Goal: Navigation & Orientation: Understand site structure

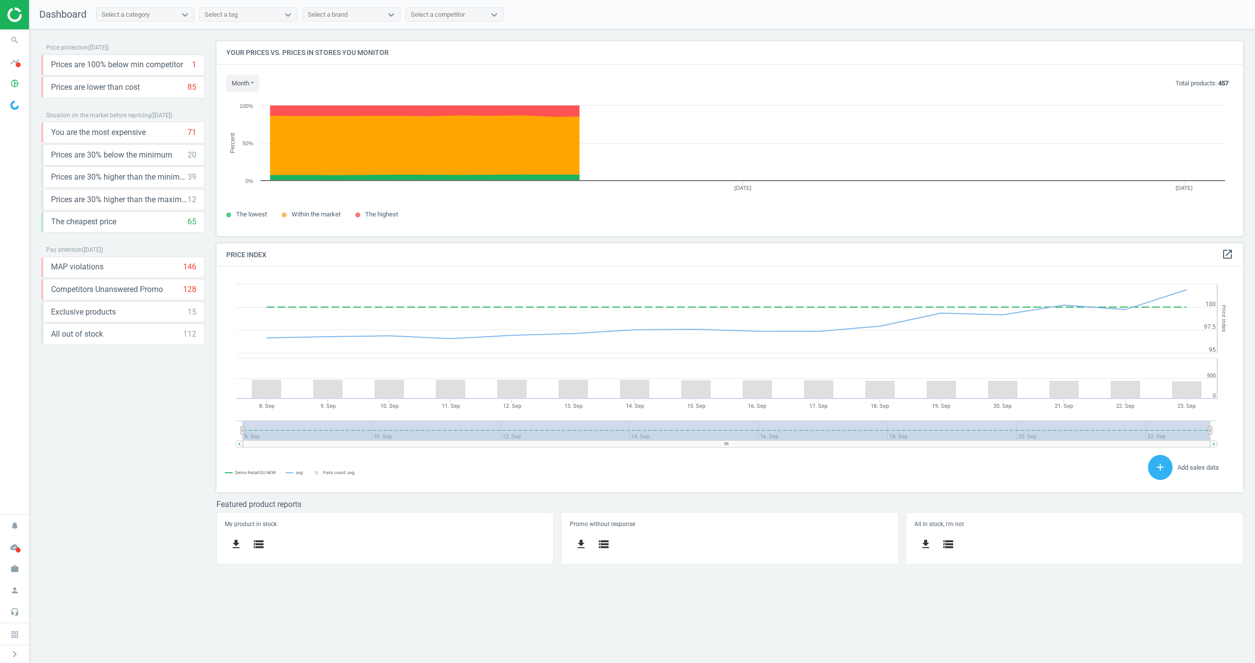
scroll to position [226, 1027]
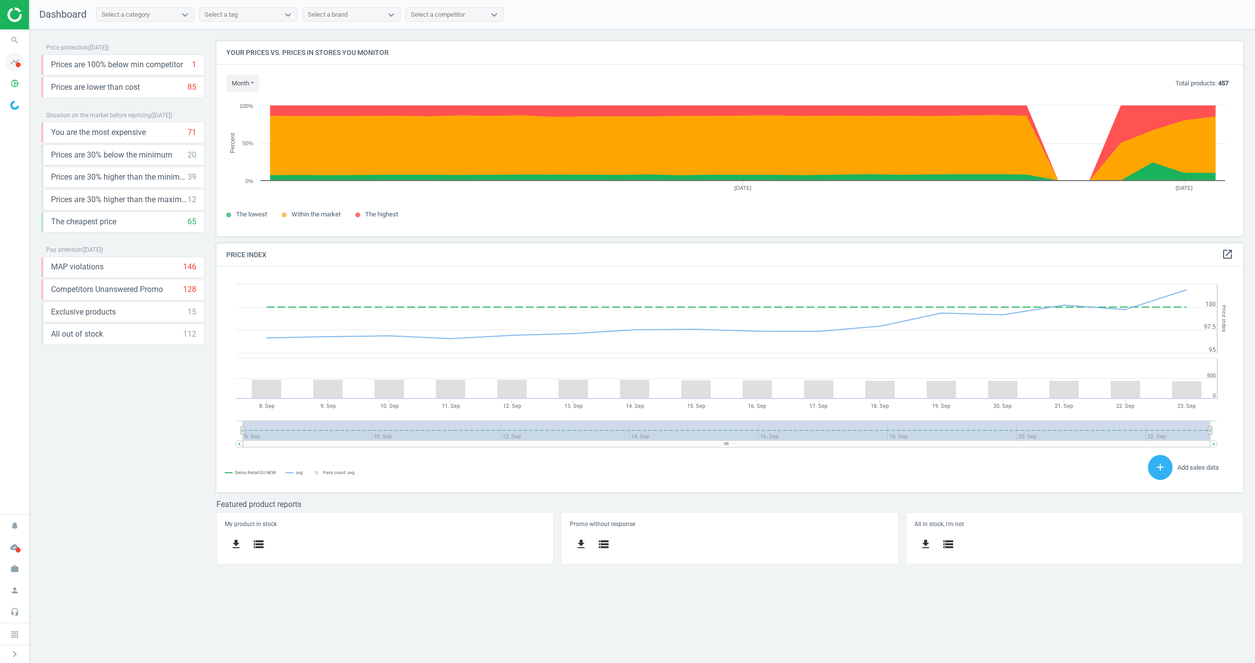
click at [21, 64] on icon "timeline" at bounding box center [14, 62] width 19 height 19
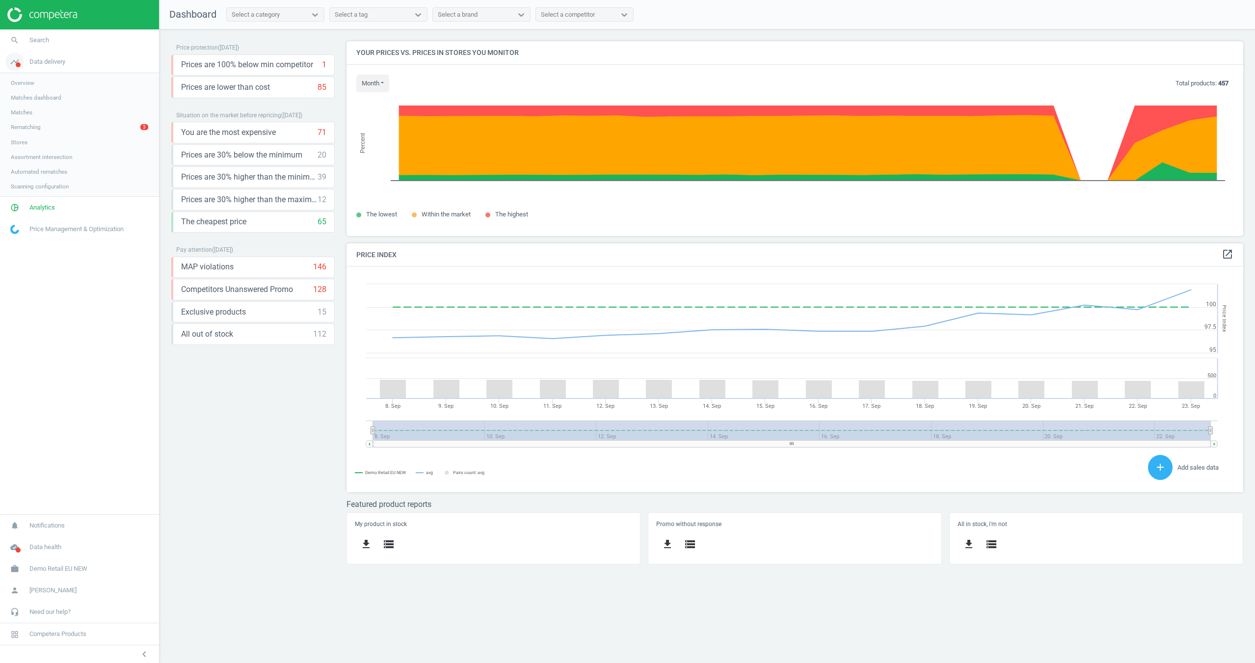
scroll to position [0, 0]
click at [33, 209] on span "Analytics" at bounding box center [42, 207] width 26 height 9
click at [310, 15] on div at bounding box center [315, 15] width 18 height 10
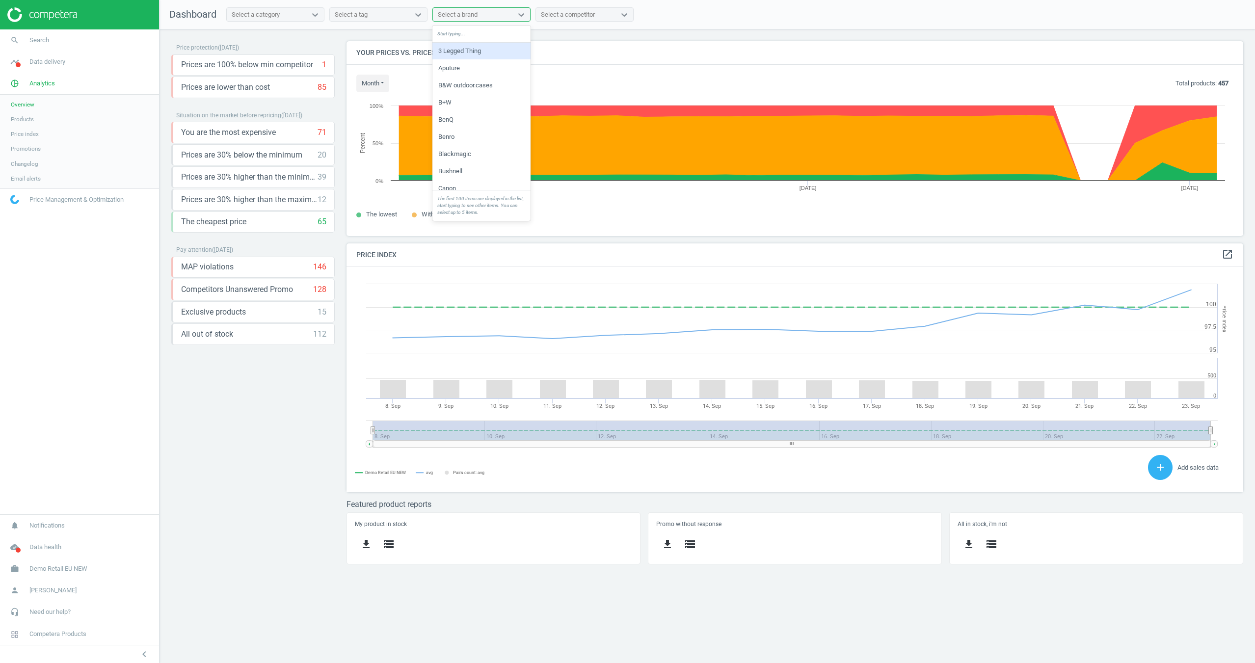
click at [484, 16] on div "Select a brand" at bounding box center [472, 14] width 79 height 13
click at [580, 23] on nav "Dashboard Select a category Select a tag option 3 Legged Thing focused, 1 of 84…" at bounding box center [706, 14] width 1095 height 29
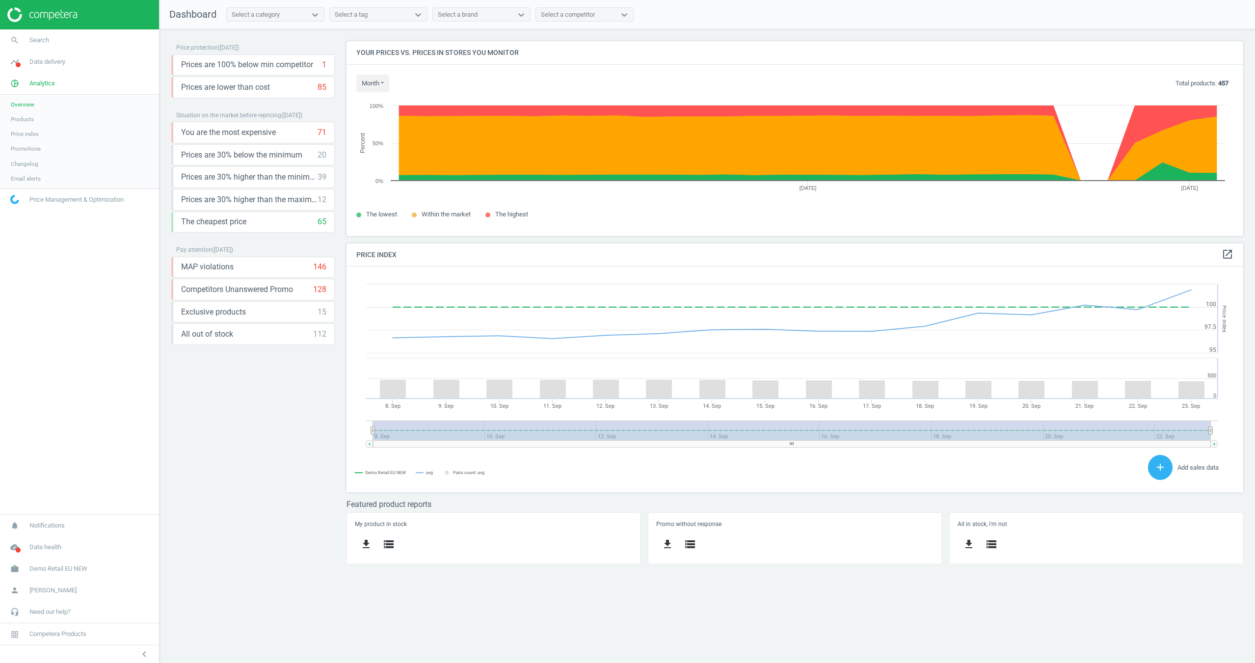
click at [588, 11] on div "Select a competitor" at bounding box center [568, 14] width 54 height 9
click at [668, 10] on nav "Dashboard Select a category Select a tag Select a brand Select a competitor" at bounding box center [706, 14] width 1095 height 29
click at [327, 157] on icon "keyboard_arrow_down" at bounding box center [324, 155] width 12 height 12
click at [327, 157] on icon "keyboard_arrow_up" at bounding box center [324, 155] width 12 height 12
click at [324, 134] on icon "keyboard_arrow_down" at bounding box center [324, 132] width 12 height 12
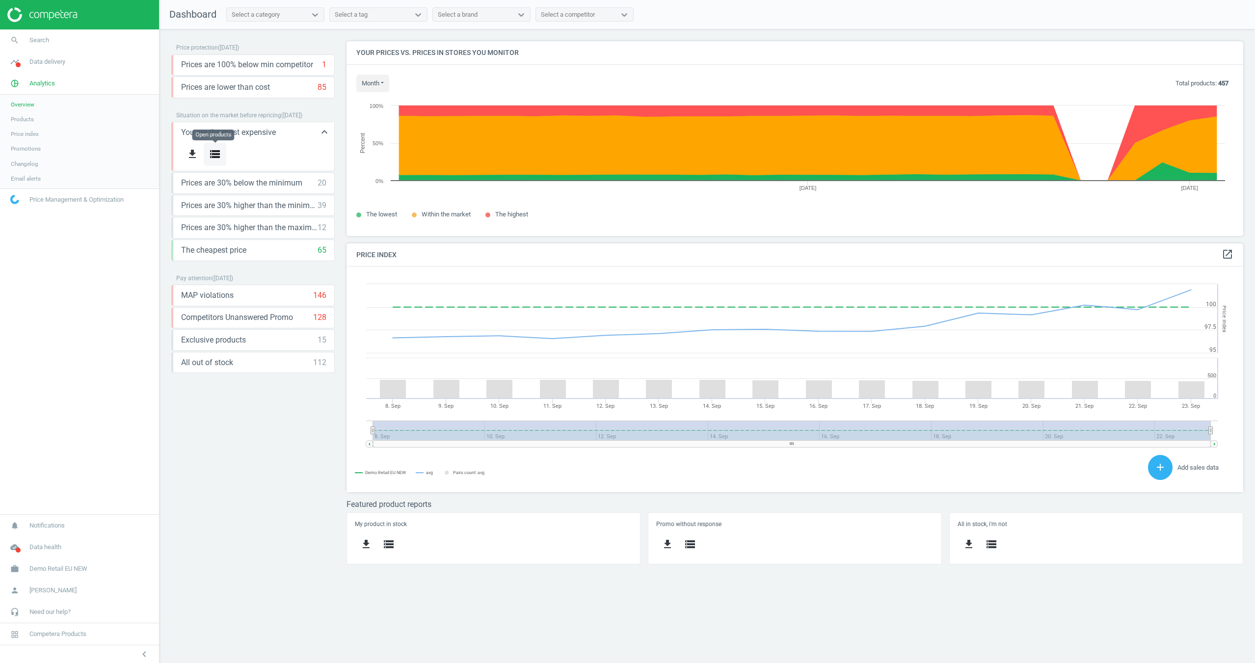
click at [216, 155] on icon "storage" at bounding box center [215, 154] width 12 height 12
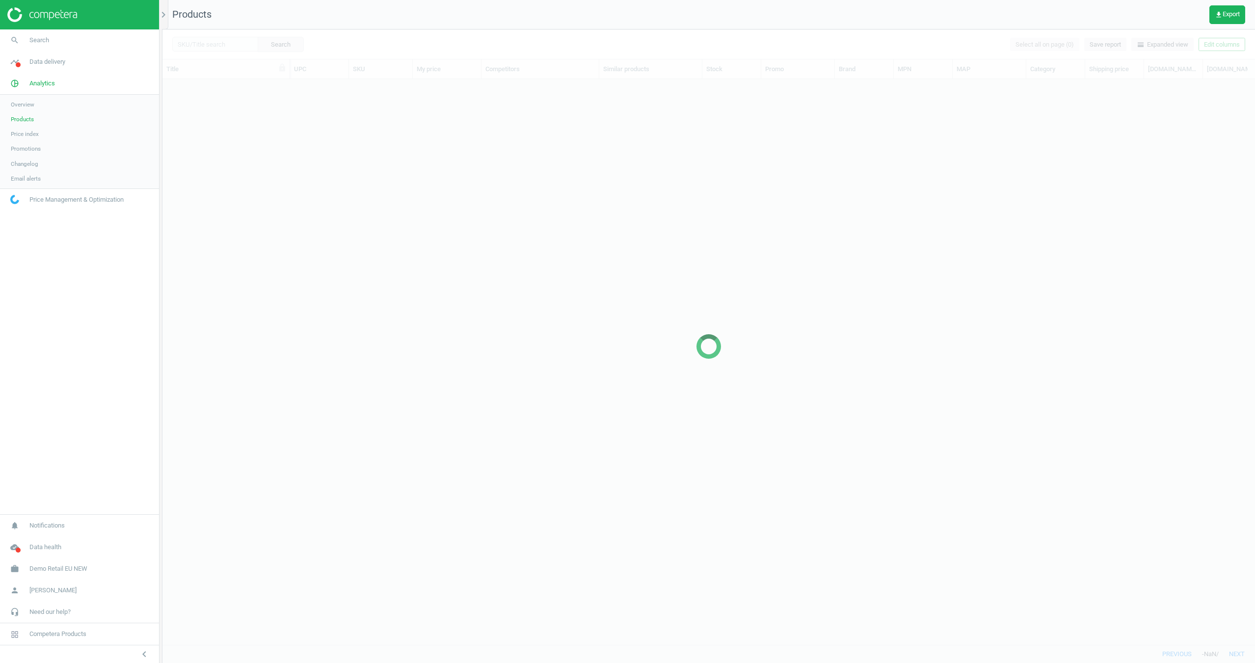
scroll to position [565, 1092]
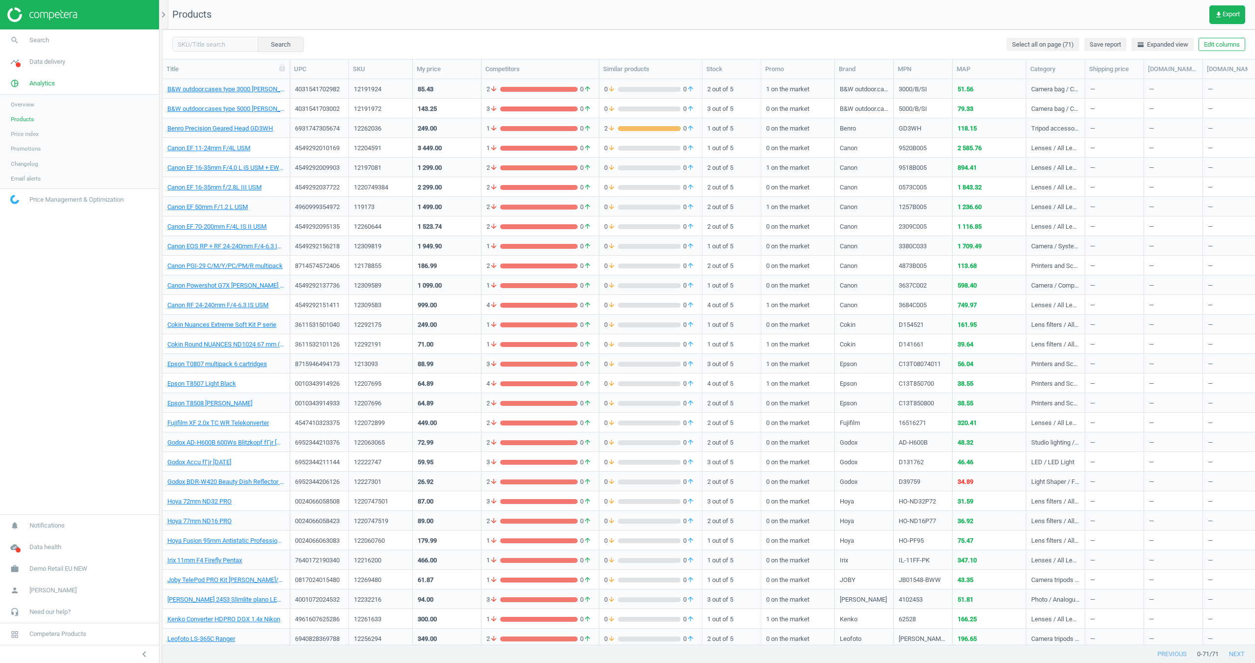
click at [23, 120] on span "Products" at bounding box center [22, 119] width 23 height 8
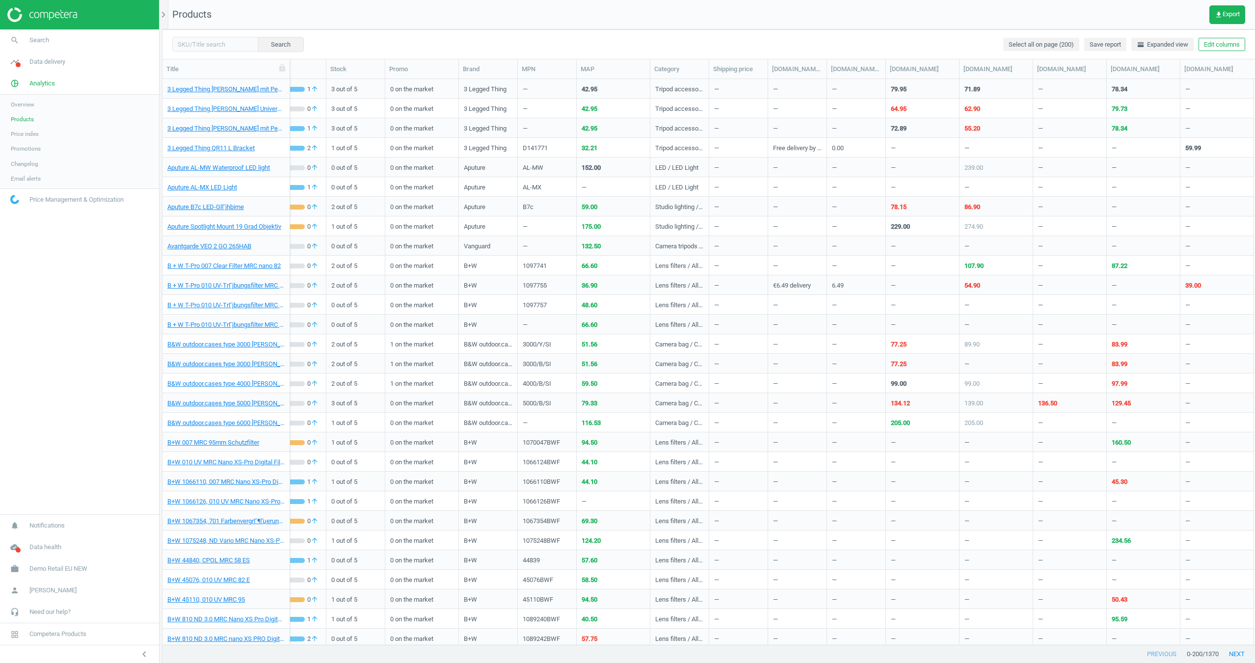
scroll to position [0, 384]
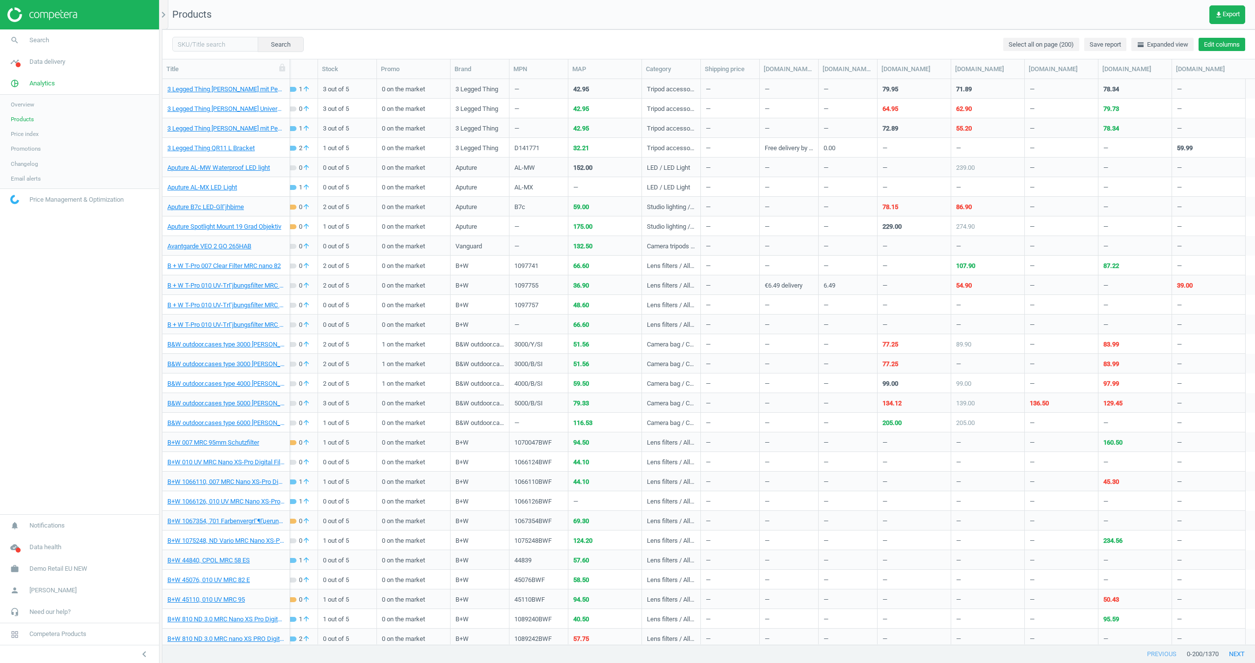
click at [1214, 51] on button "Edit columns" at bounding box center [1221, 45] width 47 height 14
click at [1122, 188] on input "checkbox" at bounding box center [1122, 188] width 6 height 6
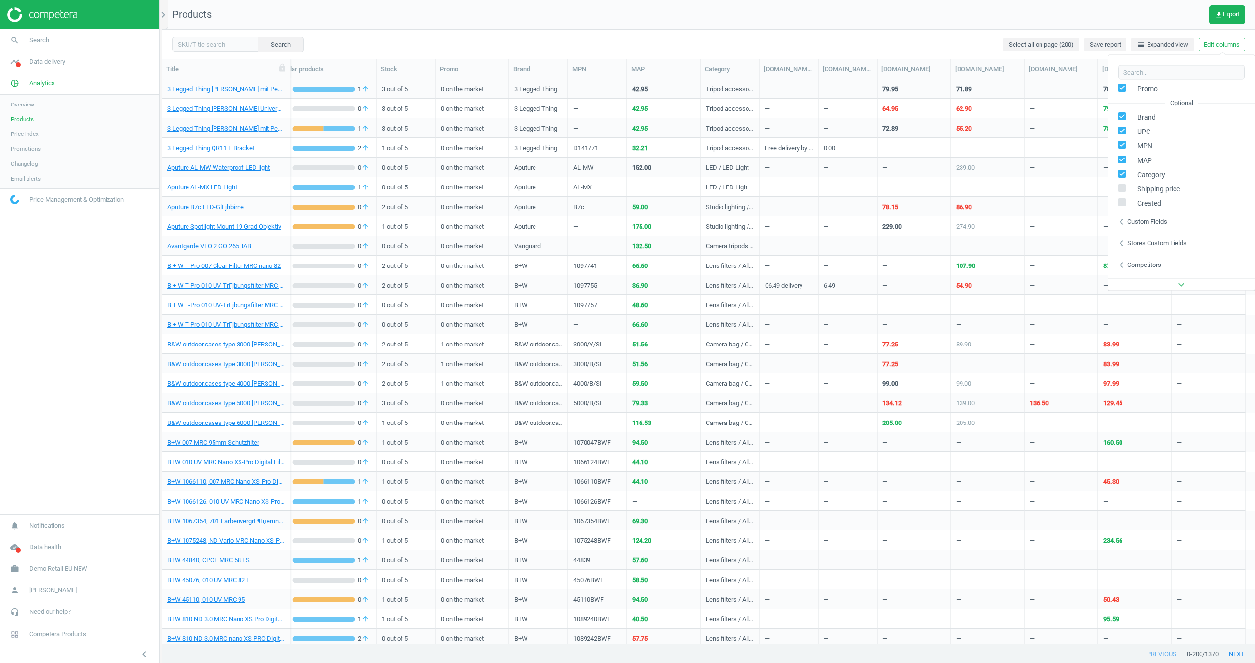
scroll to position [0, 325]
click at [1123, 193] on label at bounding box center [1125, 189] width 14 height 9
click at [1123, 191] on input "checkbox" at bounding box center [1122, 188] width 6 height 6
checkbox input "true"
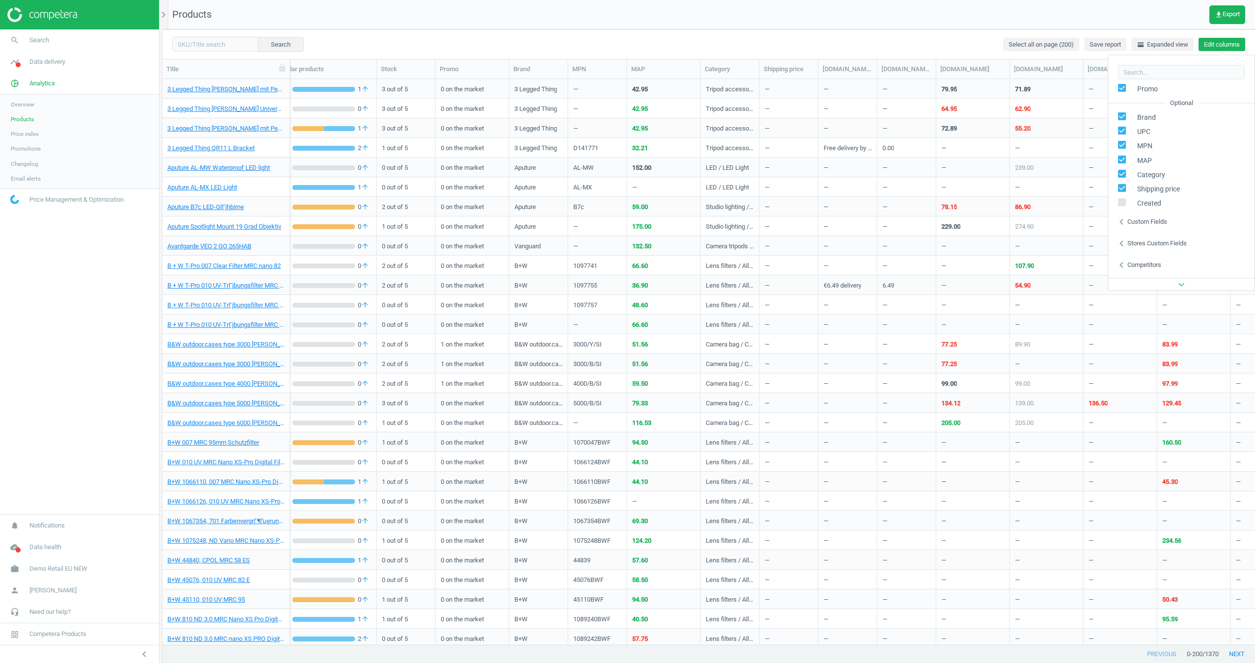
click at [1229, 42] on button "Edit columns" at bounding box center [1221, 45] width 47 height 14
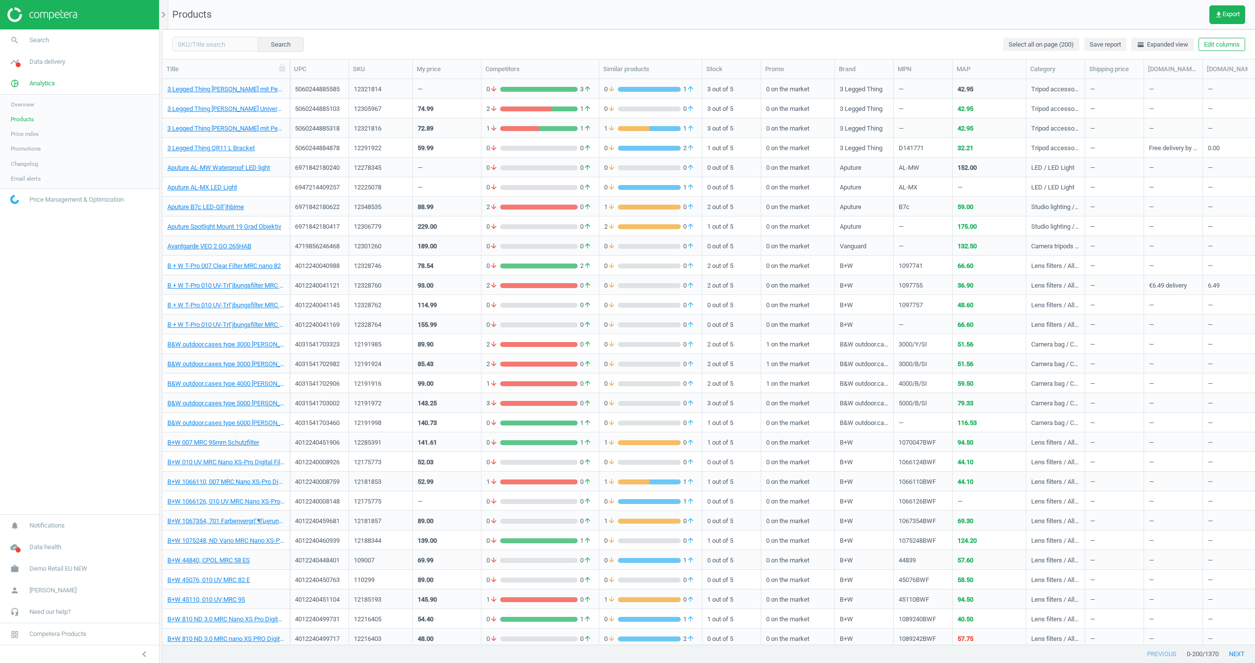
scroll to position [0, 0]
click at [259, 110] on link "3 Legged Thing [PERSON_NAME] Universal L-Halterung [PERSON_NAME]" at bounding box center [225, 109] width 117 height 9
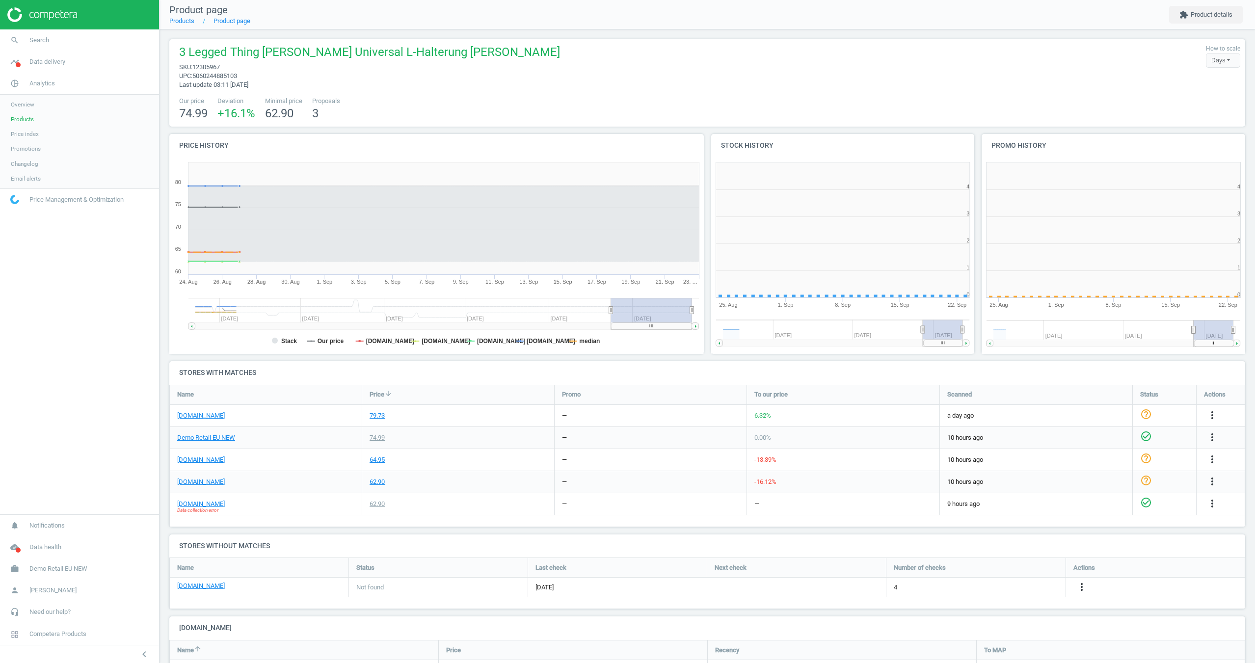
scroll to position [197, 264]
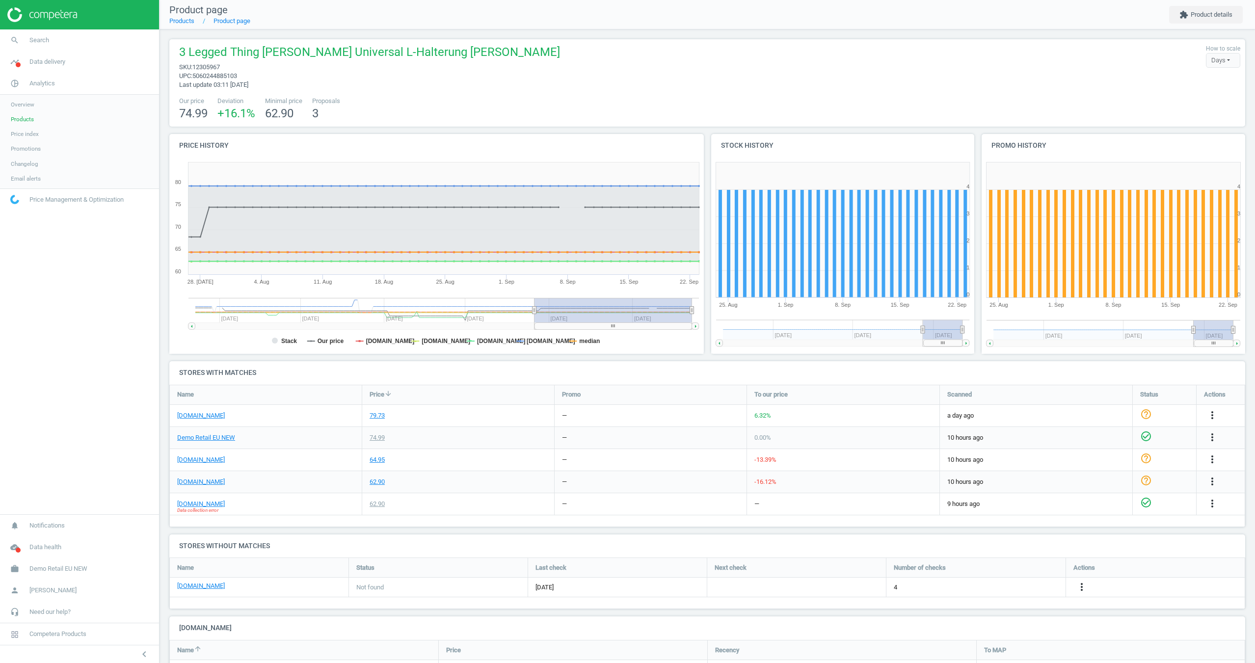
drag, startPoint x: 611, startPoint y: 313, endPoint x: 534, endPoint y: 324, distance: 77.9
click at [534, 324] on icon "Created with Highstock 6.2.0 Stack Our price [DOMAIN_NAME] [DOMAIN_NAME] [DOMAI…" at bounding box center [436, 256] width 534 height 196
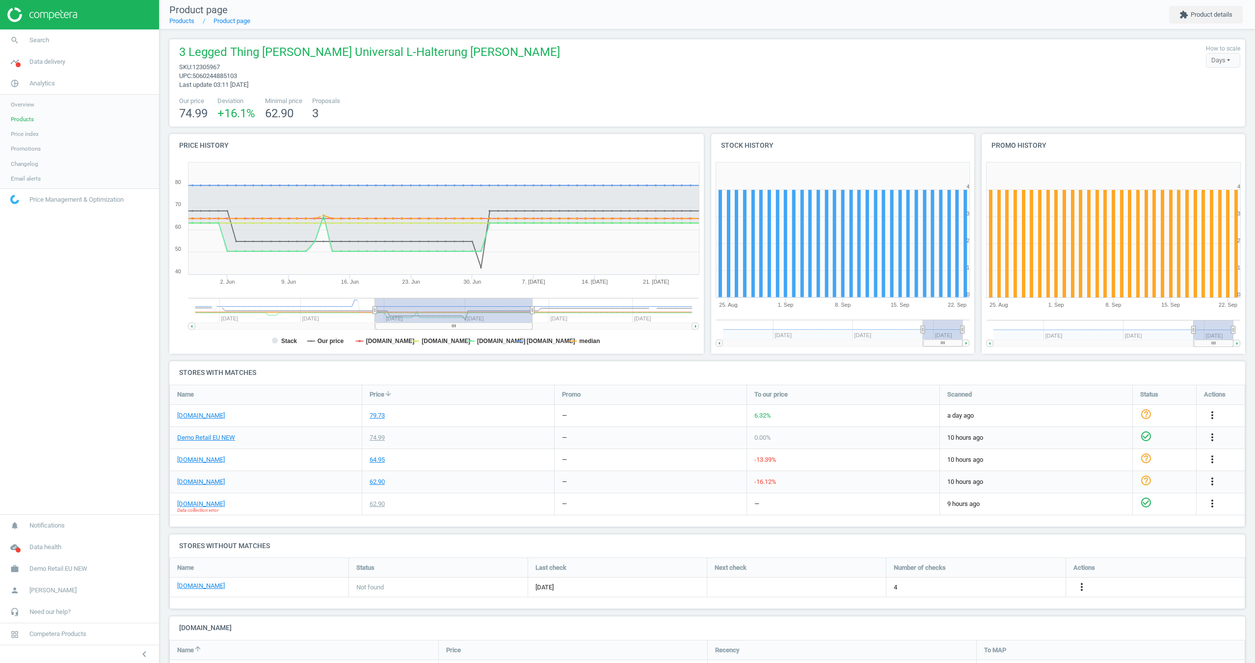
drag, startPoint x: 559, startPoint y: 326, endPoint x: 399, endPoint y: 334, distance: 159.7
click at [399, 334] on icon "Created with Highstock 6.2.0 Stack Our price [DOMAIN_NAME] [DOMAIN_NAME] [DOMAI…" at bounding box center [436, 256] width 534 height 196
drag, startPoint x: 445, startPoint y: 329, endPoint x: 408, endPoint y: 330, distance: 36.8
click at [408, 330] on icon "Created with Highstock 6.2.0 Stack Our price [DOMAIN_NAME] [DOMAIN_NAME] [DOMAI…" at bounding box center [436, 256] width 534 height 196
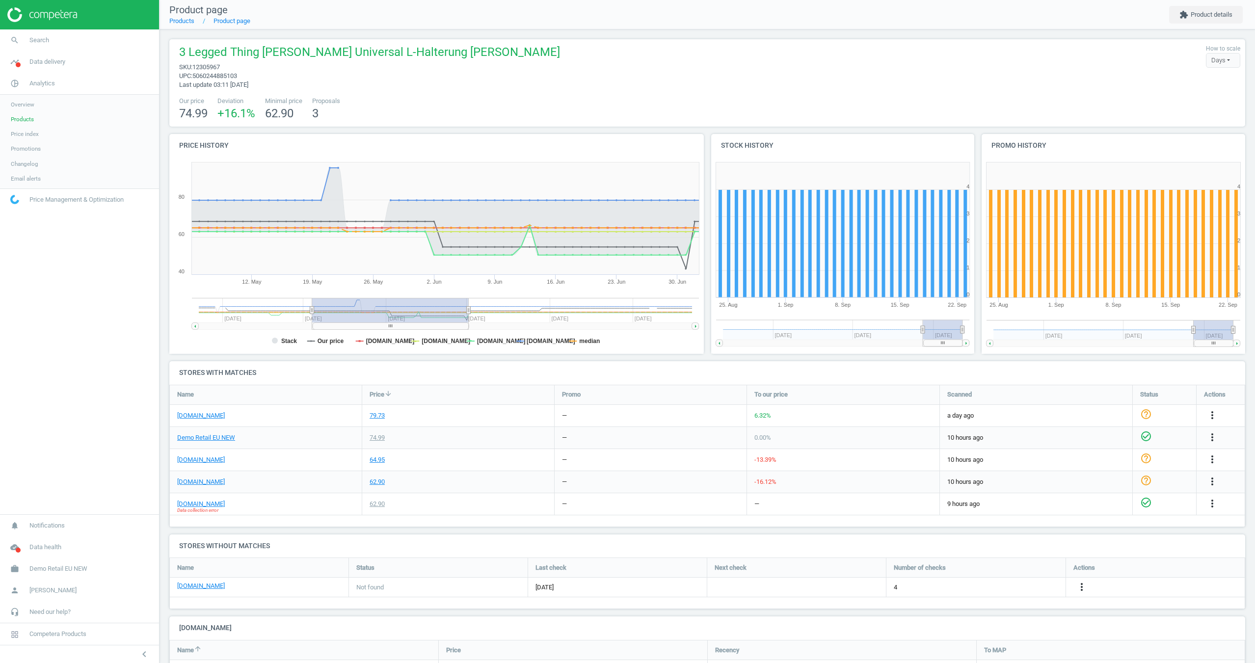
drag, startPoint x: 409, startPoint y: 328, endPoint x: 340, endPoint y: 325, distance: 69.3
click at [340, 325] on rect at bounding box center [391, 325] width 156 height 7
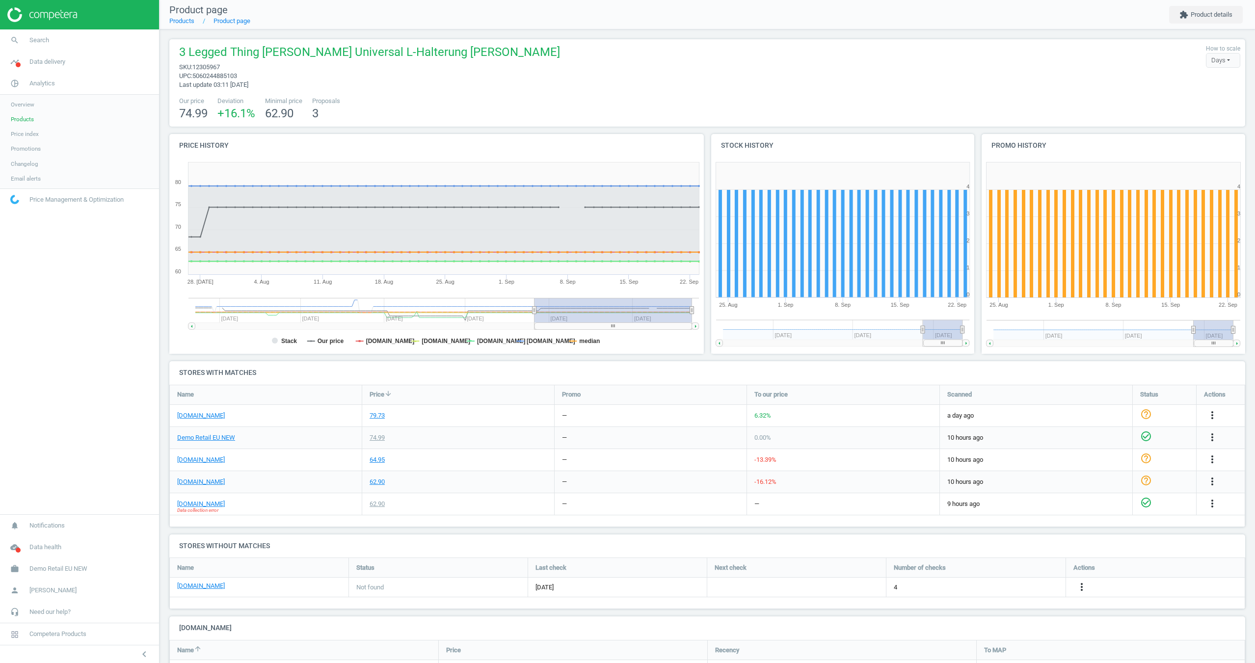
drag, startPoint x: 340, startPoint y: 325, endPoint x: 614, endPoint y: 325, distance: 274.3
click at [611, 324] on g at bounding box center [613, 325] width 158 height 7
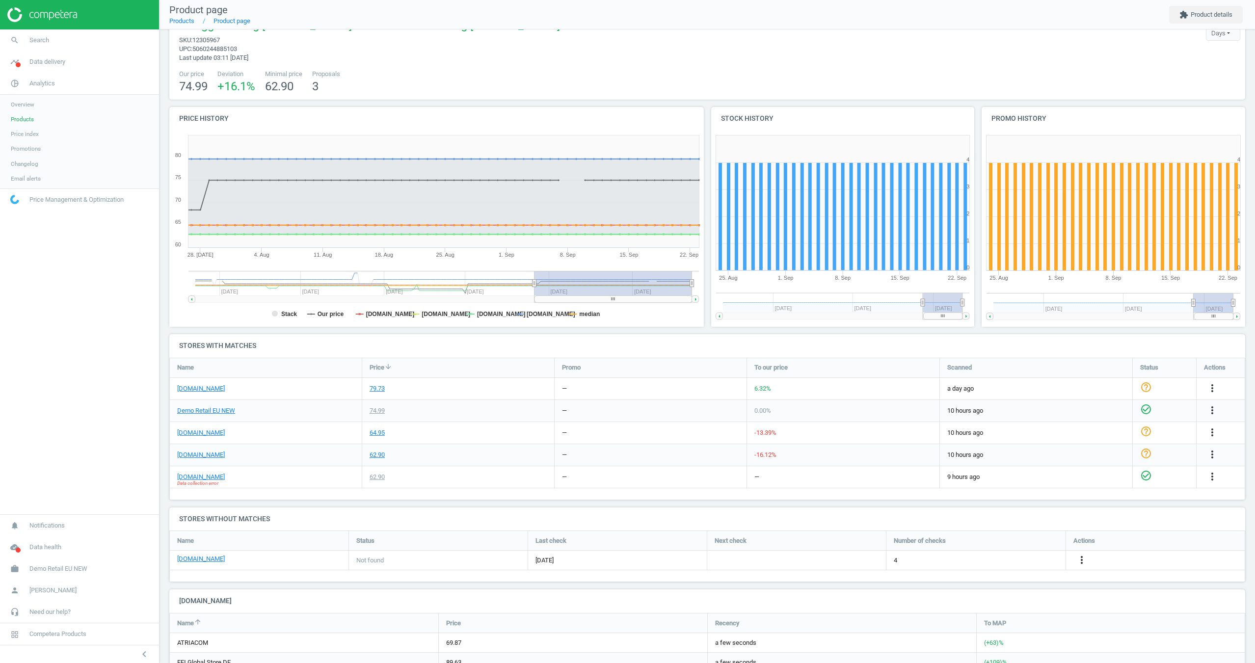
scroll to position [0, 0]
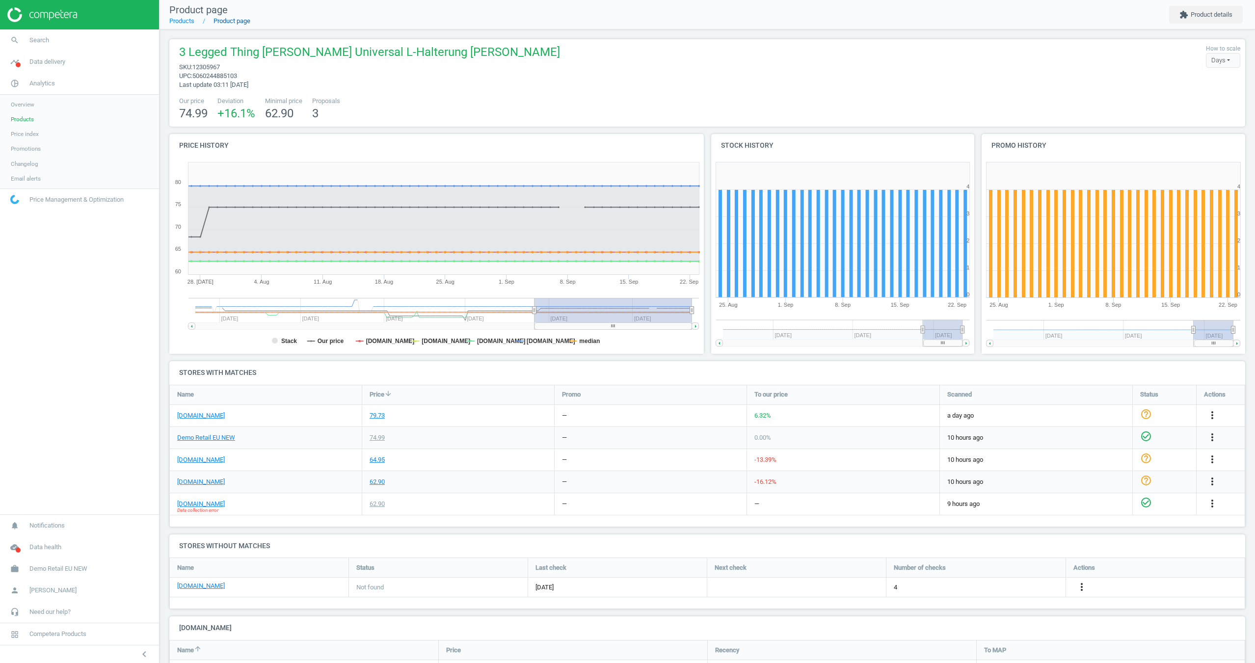
click at [216, 22] on link "Product page" at bounding box center [231, 20] width 37 height 7
click at [187, 22] on link "Products" at bounding box center [181, 20] width 25 height 7
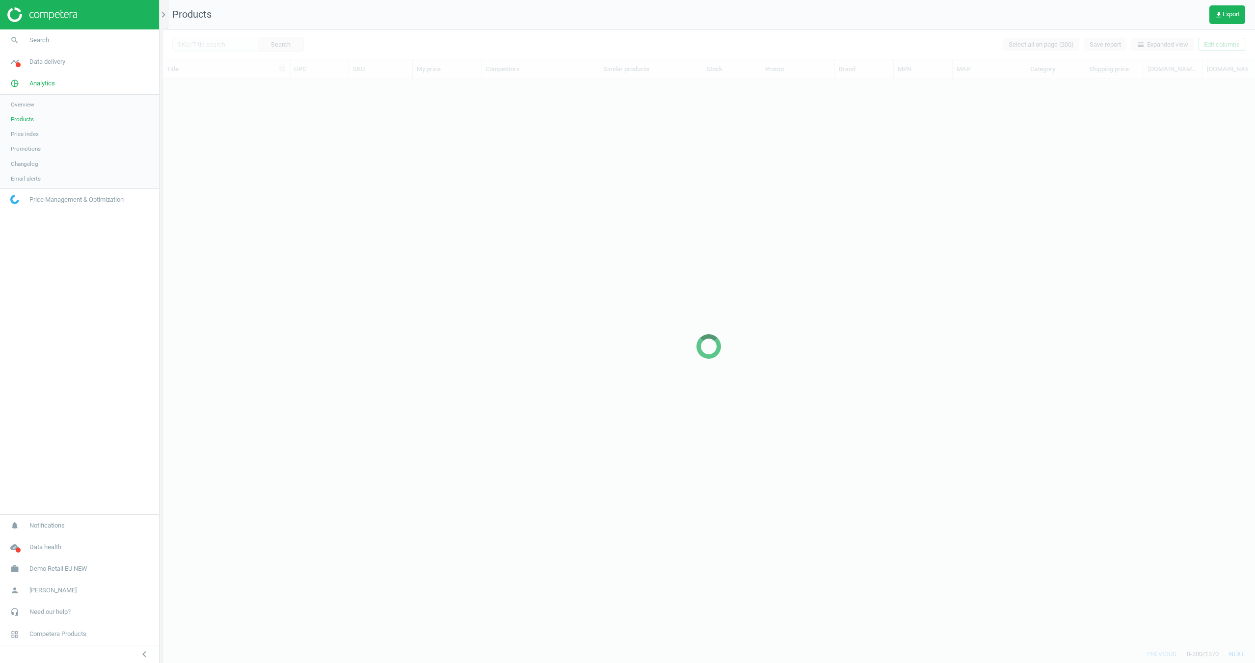
scroll to position [565, 1092]
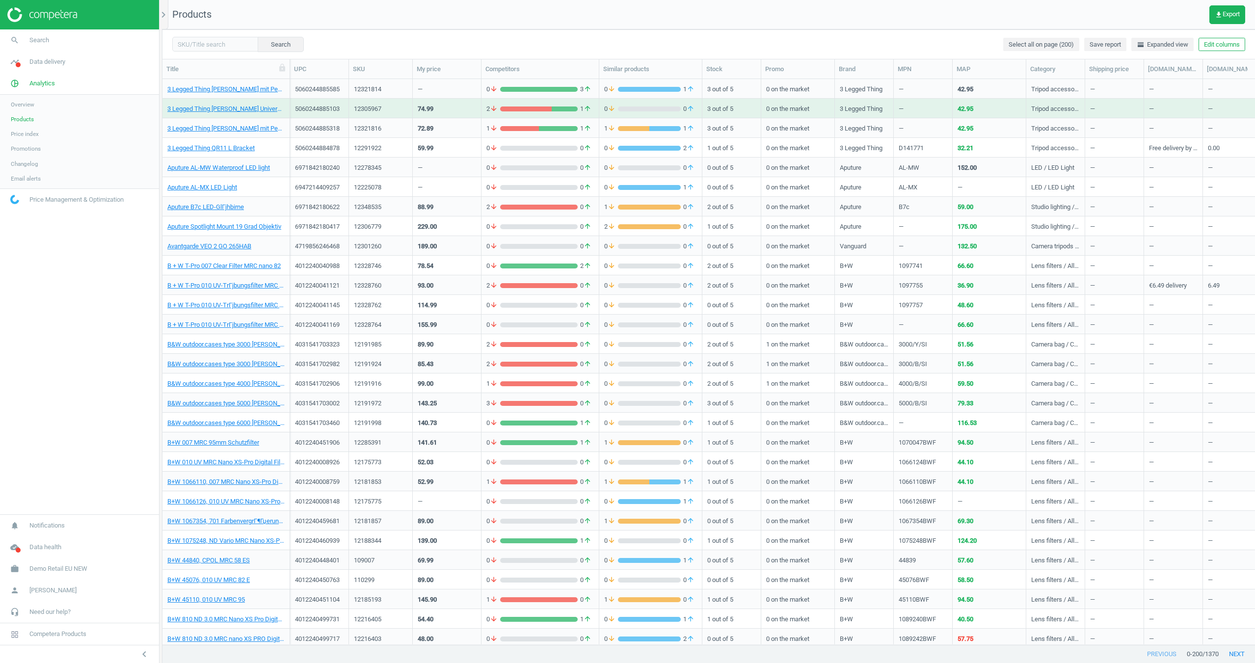
click at [26, 134] on span "Price index" at bounding box center [25, 134] width 28 height 8
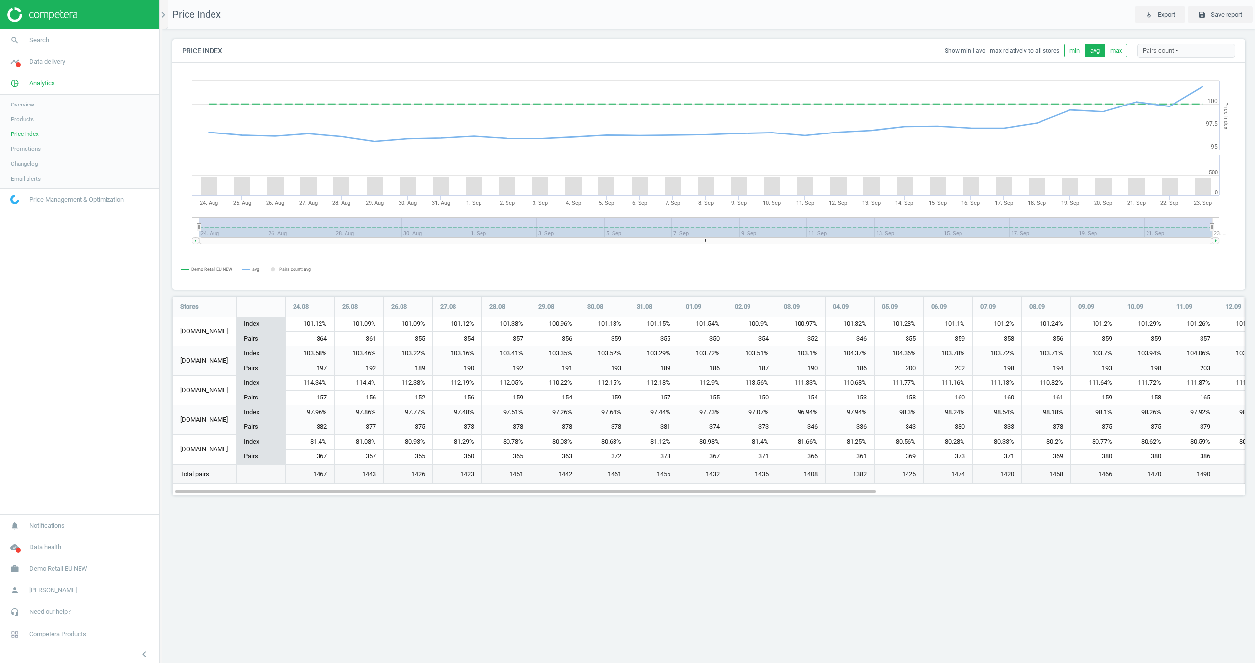
scroll to position [199, 1073]
click at [162, 20] on icon "chevron_right" at bounding box center [164, 15] width 12 height 12
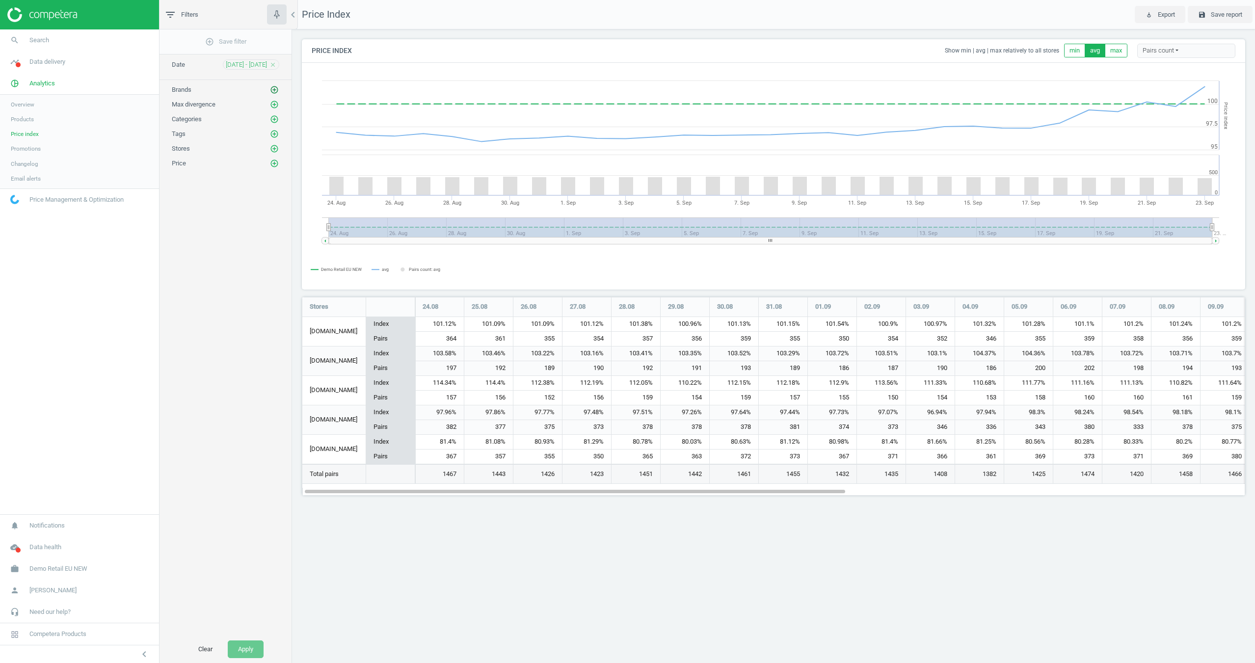
click at [275, 89] on icon "add_circle_outline" at bounding box center [274, 89] width 9 height 9
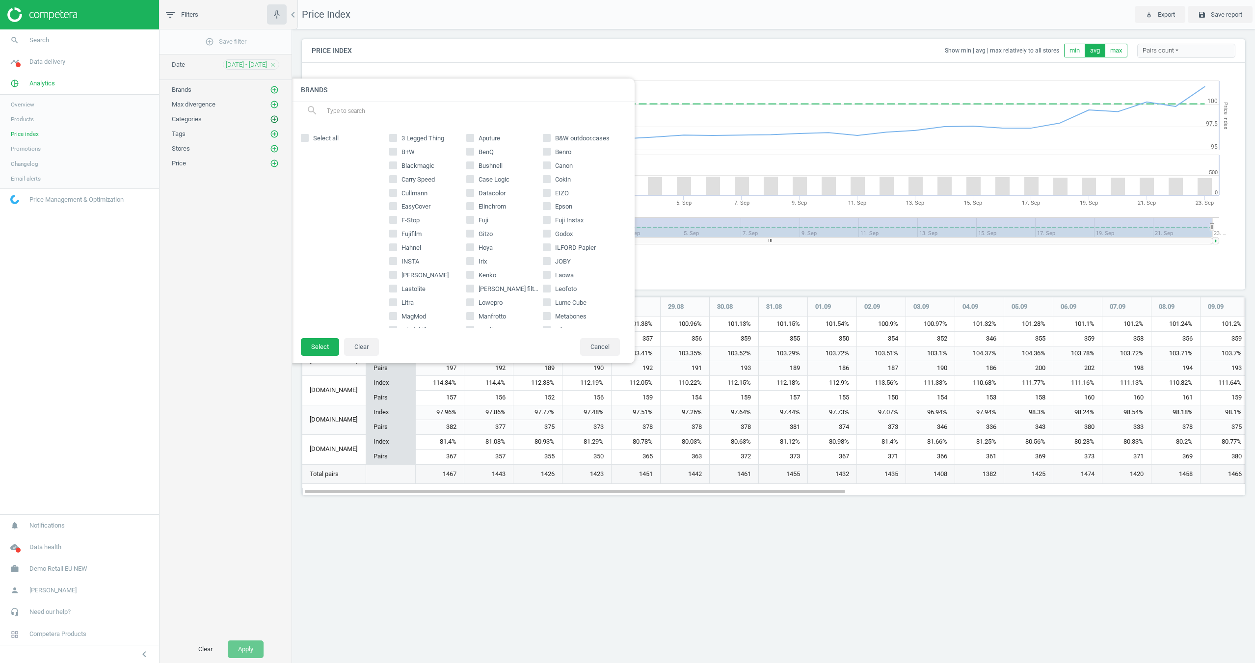
click at [272, 115] on icon "add_circle_outline" at bounding box center [274, 119] width 9 height 9
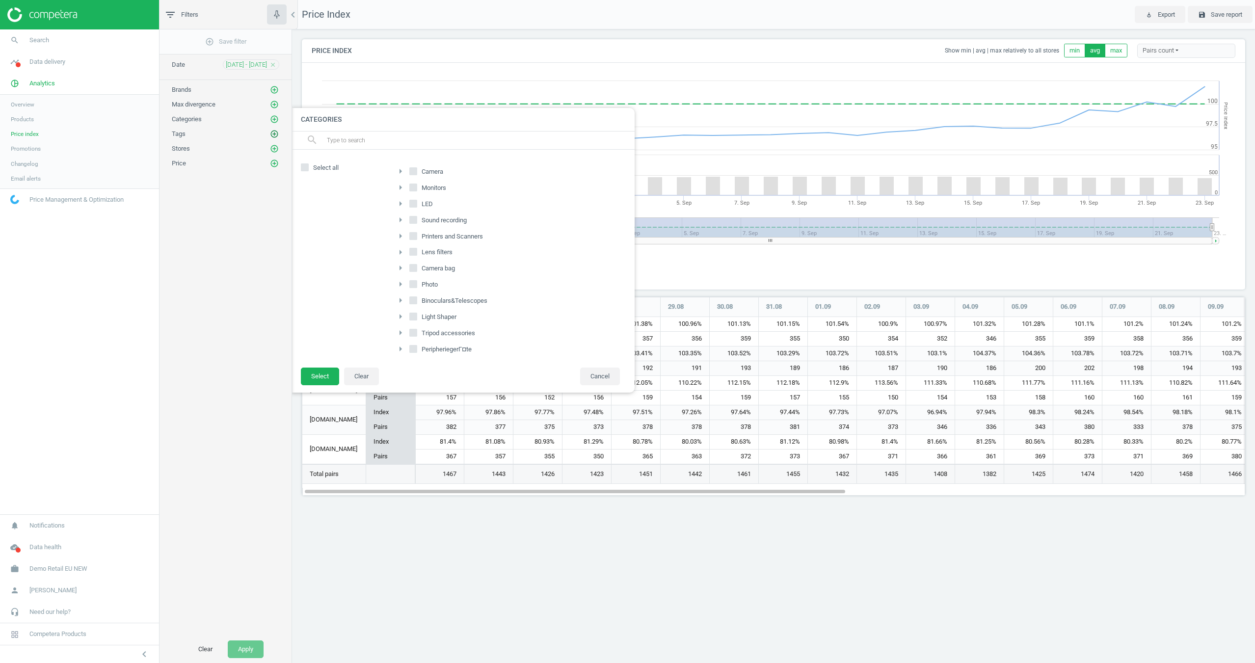
click at [270, 137] on icon "add_circle_outline" at bounding box center [274, 134] width 9 height 9
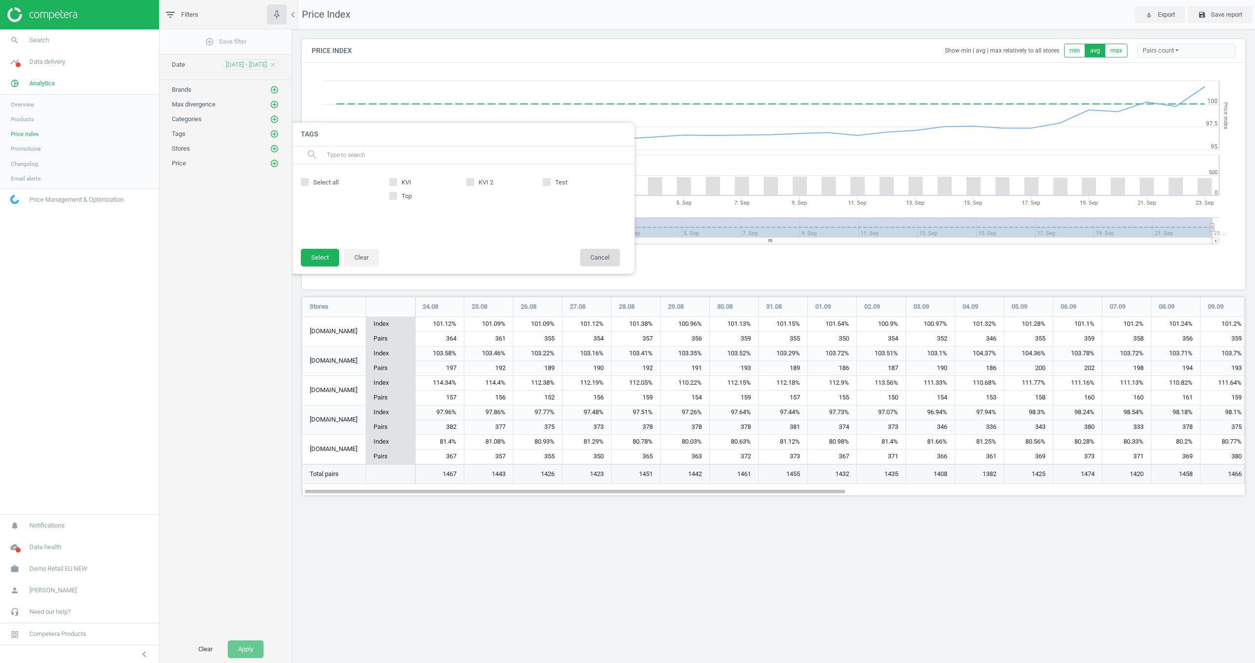
click at [601, 258] on button "Cancel" at bounding box center [600, 258] width 40 height 18
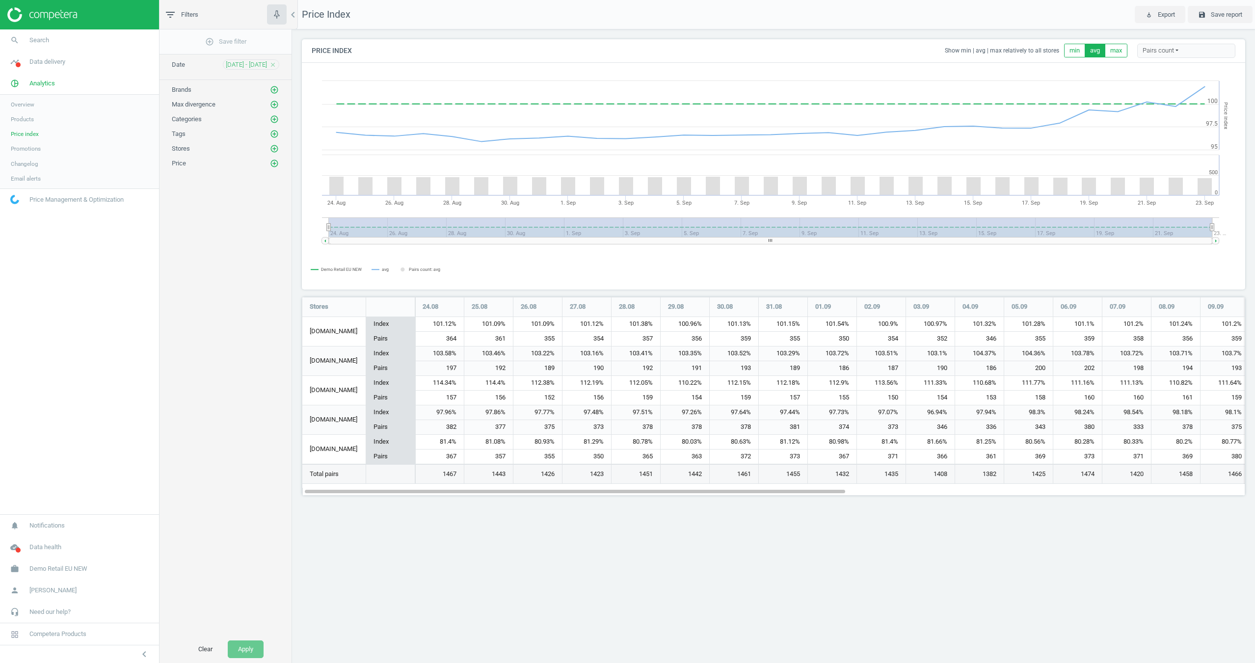
click at [38, 150] on span "Promotions" at bounding box center [26, 149] width 30 height 8
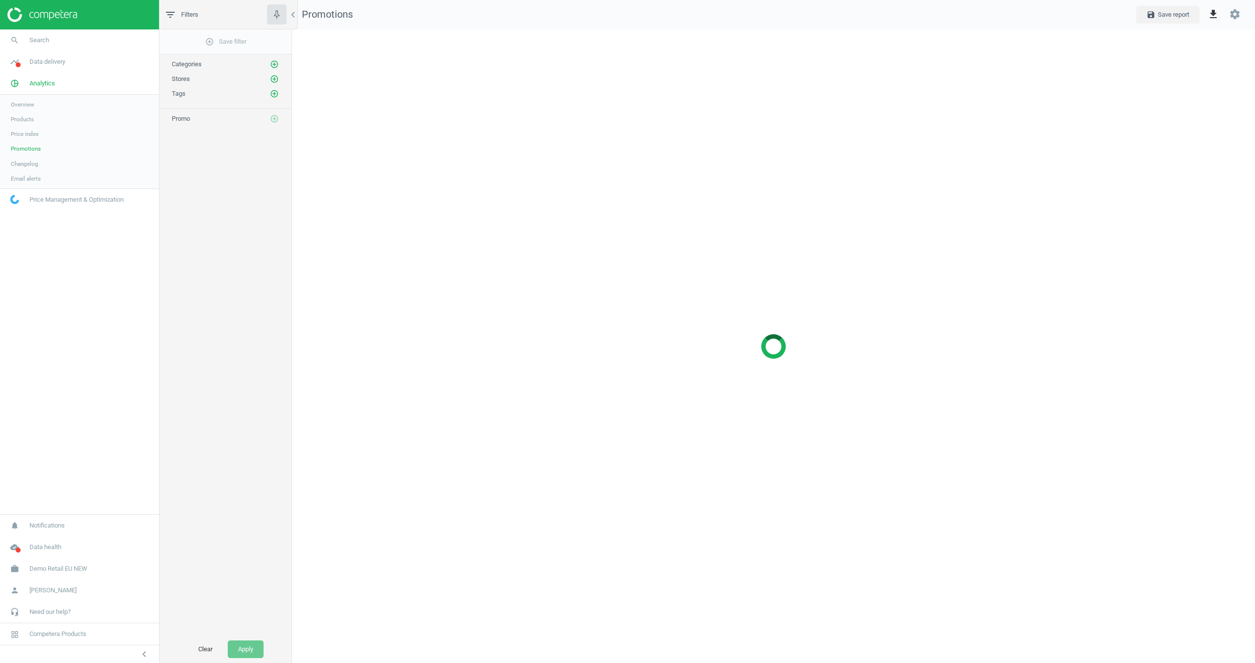
scroll to position [634, 963]
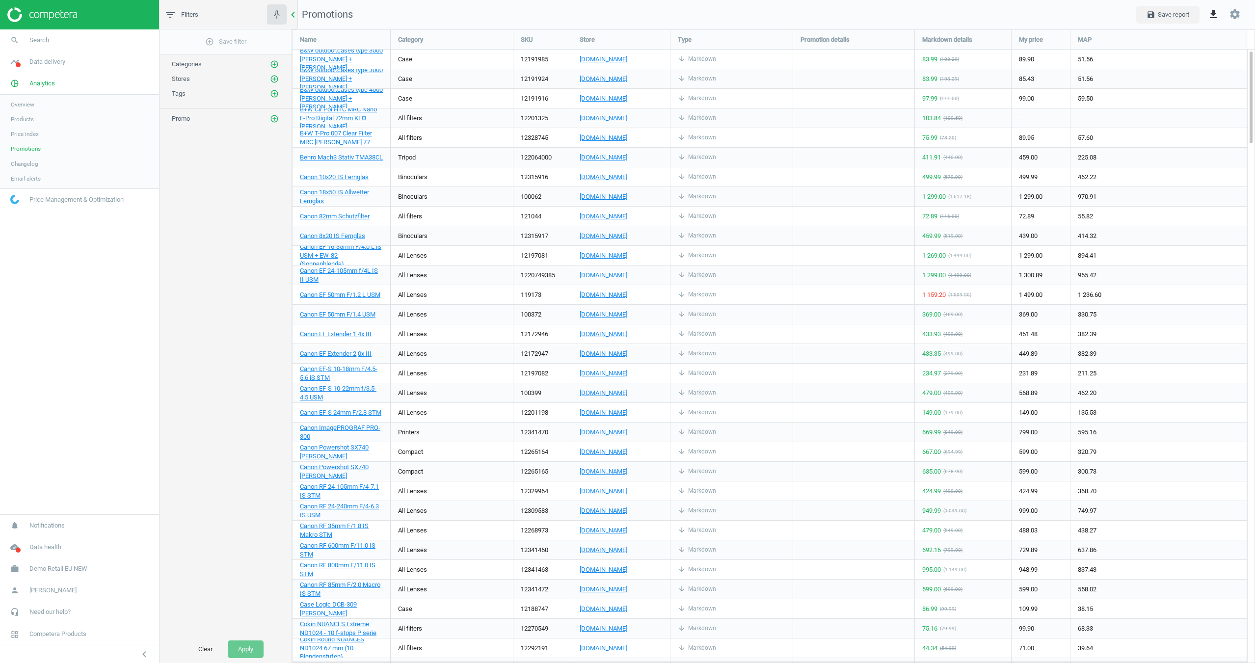
click at [292, 19] on icon "chevron_left" at bounding box center [293, 15] width 12 height 12
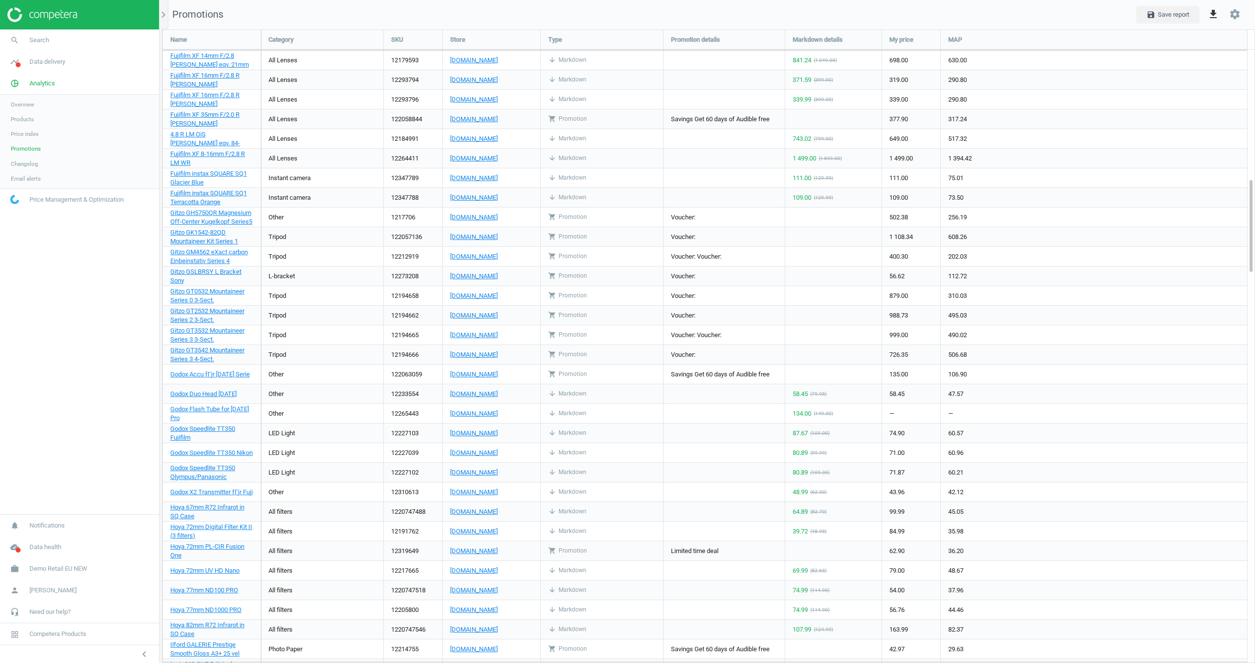
click at [24, 164] on span "Changelog" at bounding box center [24, 164] width 27 height 8
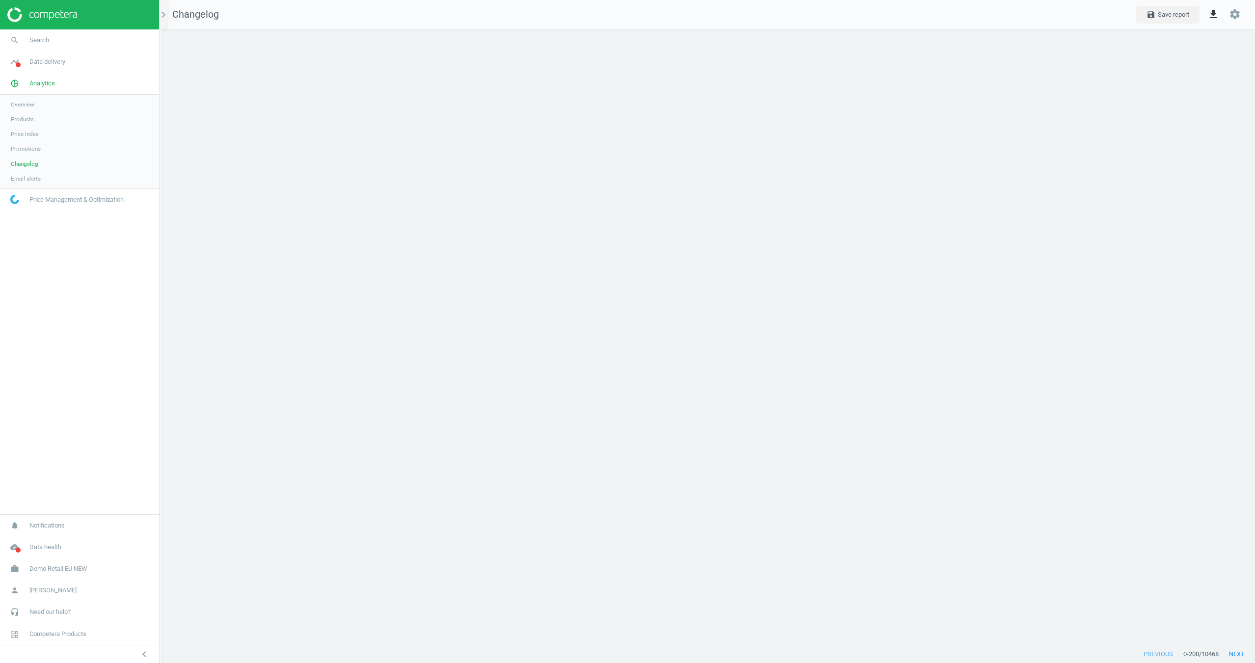
scroll to position [616, 1093]
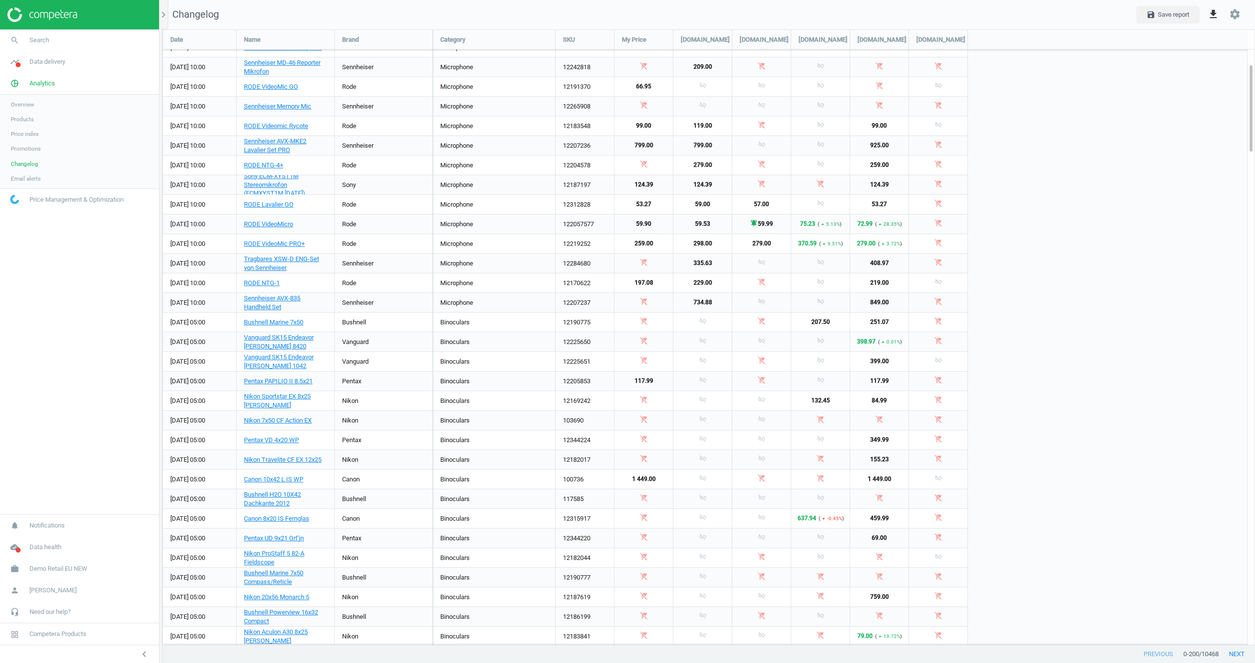
click at [30, 104] on span "Overview" at bounding box center [23, 105] width 24 height 8
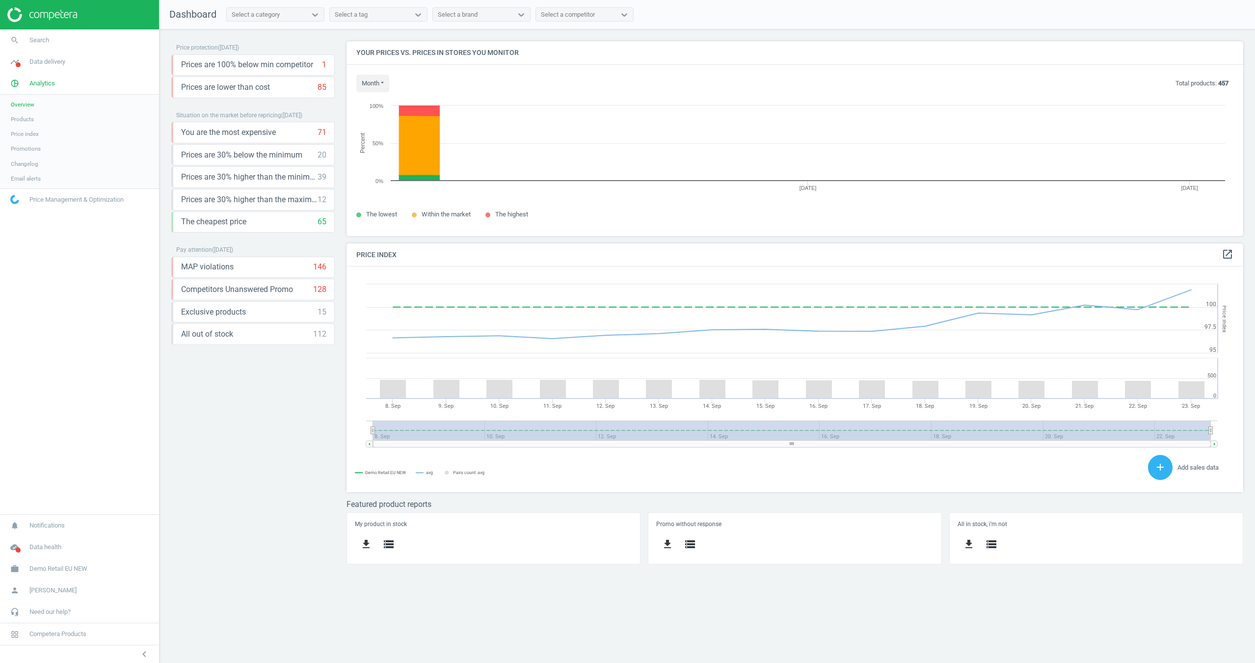
scroll to position [226, 897]
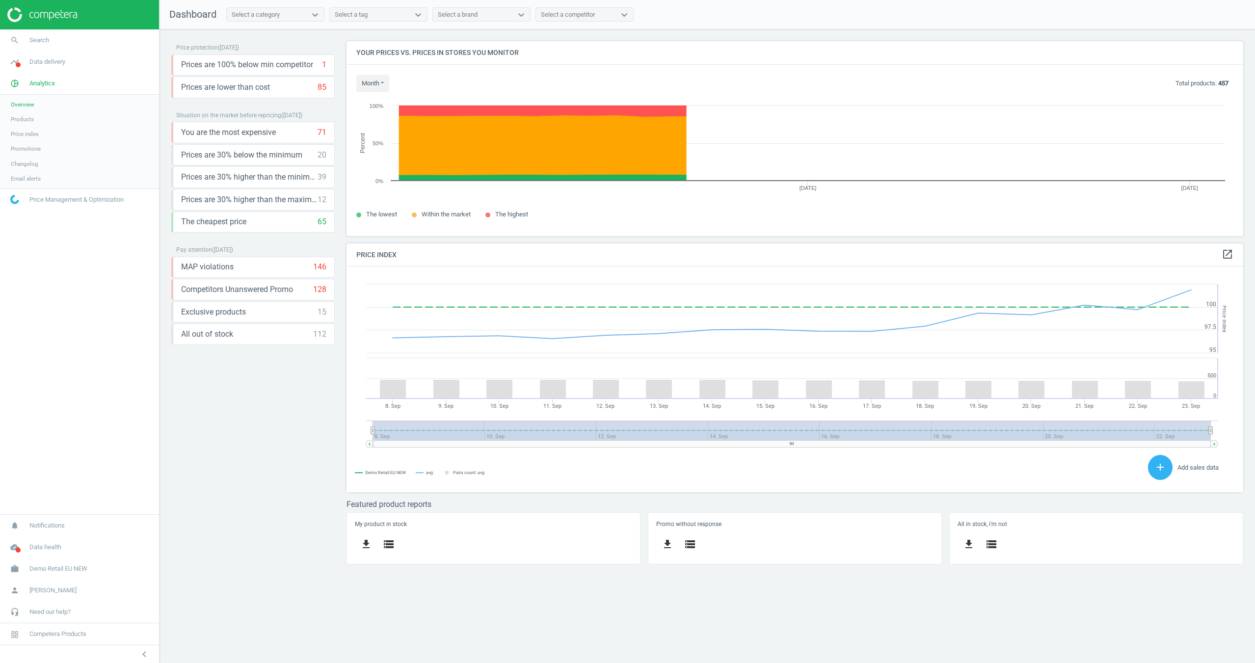
click at [28, 119] on span "Products" at bounding box center [22, 119] width 23 height 8
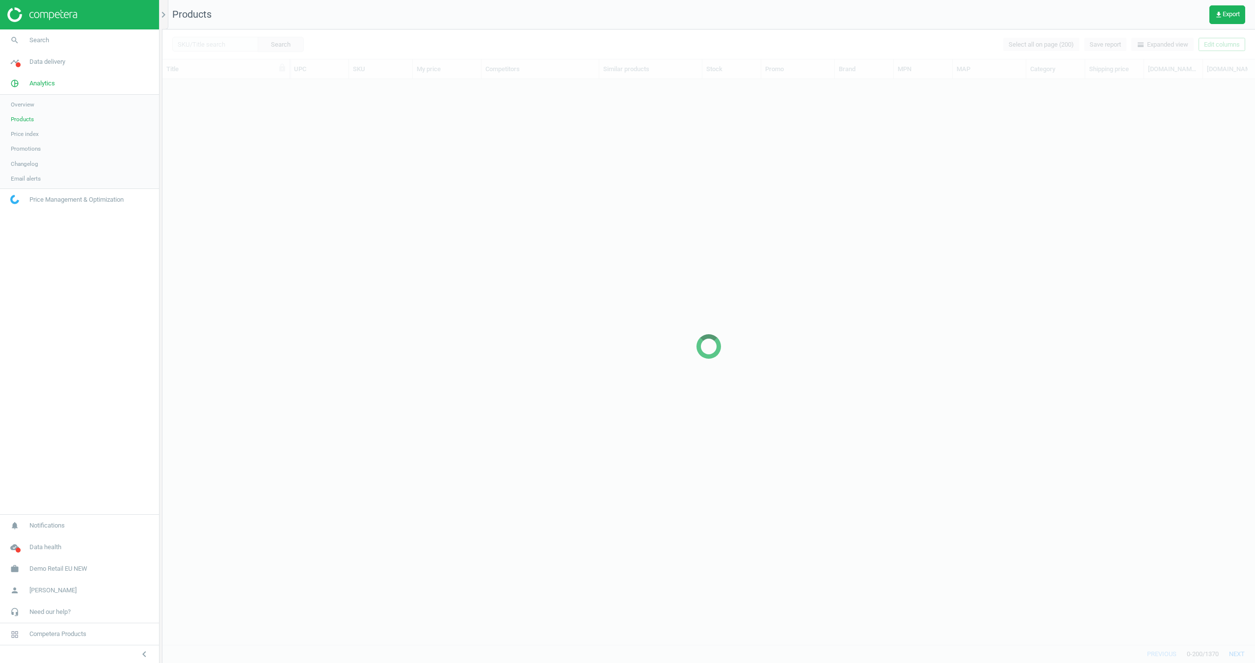
scroll to position [565, 1092]
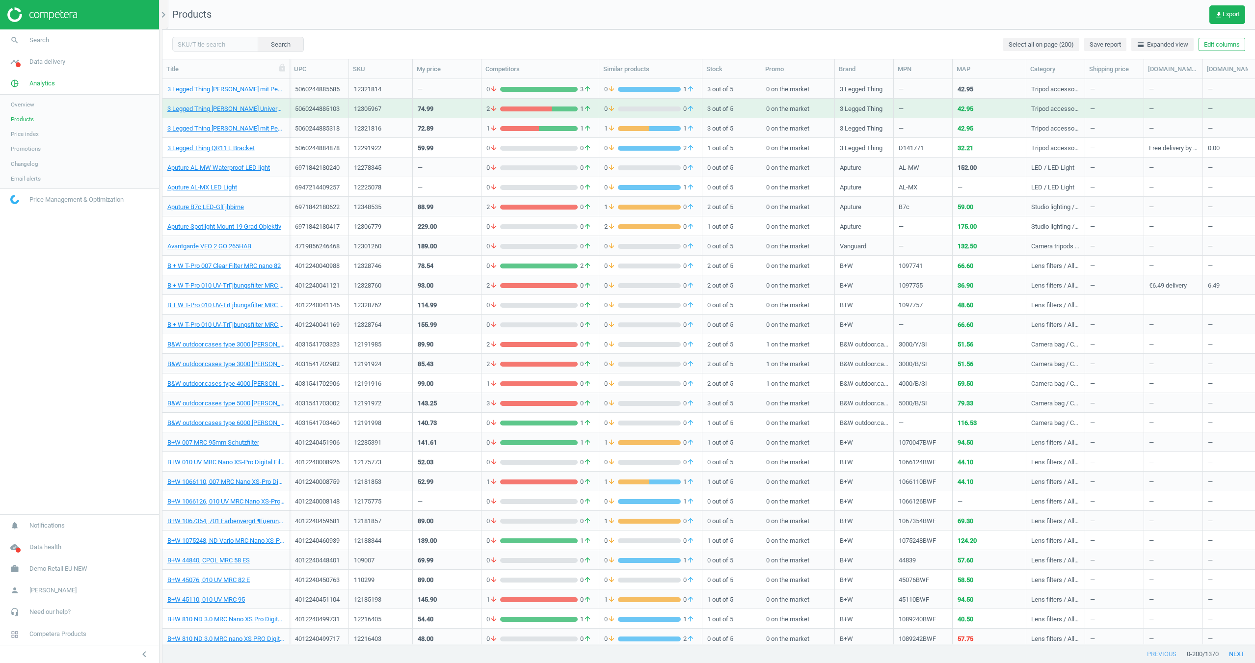
click at [13, 137] on span "Price index" at bounding box center [25, 134] width 28 height 8
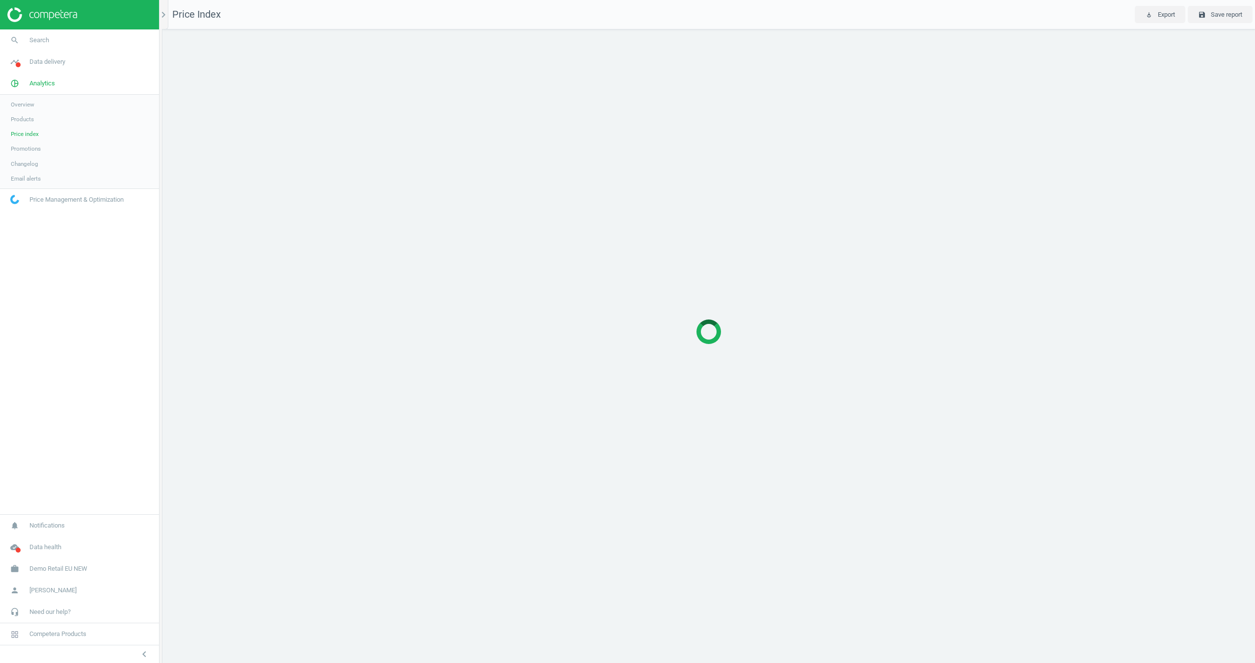
click at [28, 150] on span "Promotions" at bounding box center [26, 149] width 30 height 8
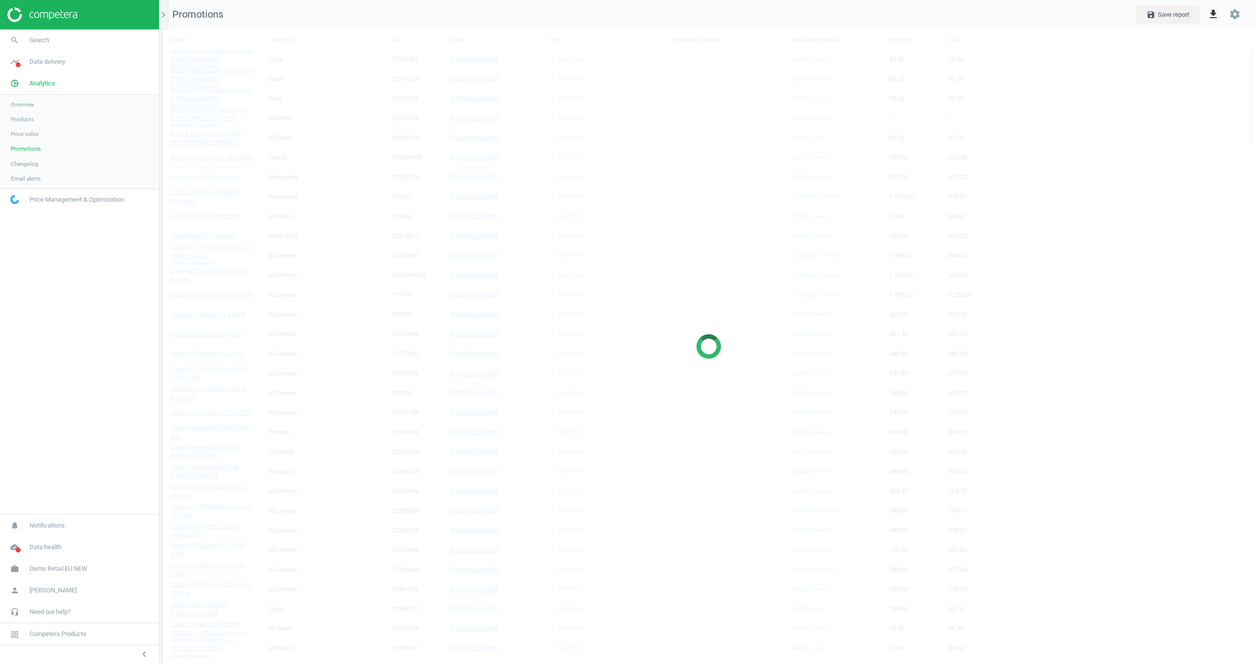
scroll to position [634, 1093]
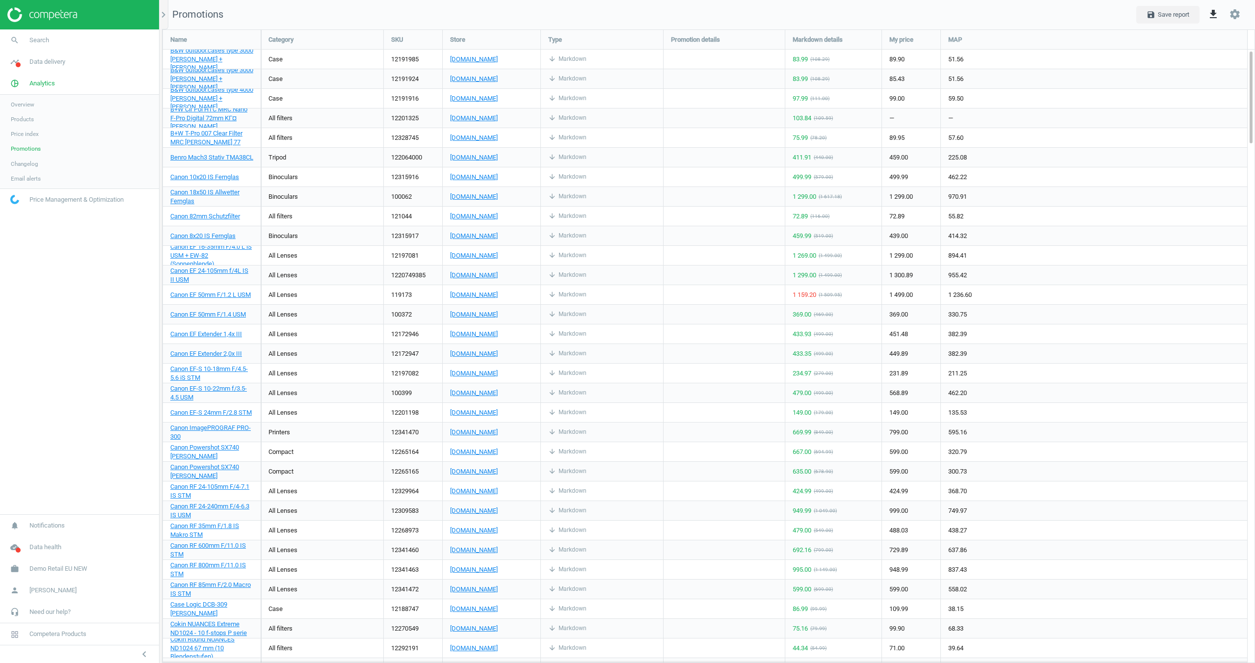
click at [28, 176] on span "Email alerts" at bounding box center [26, 179] width 30 height 8
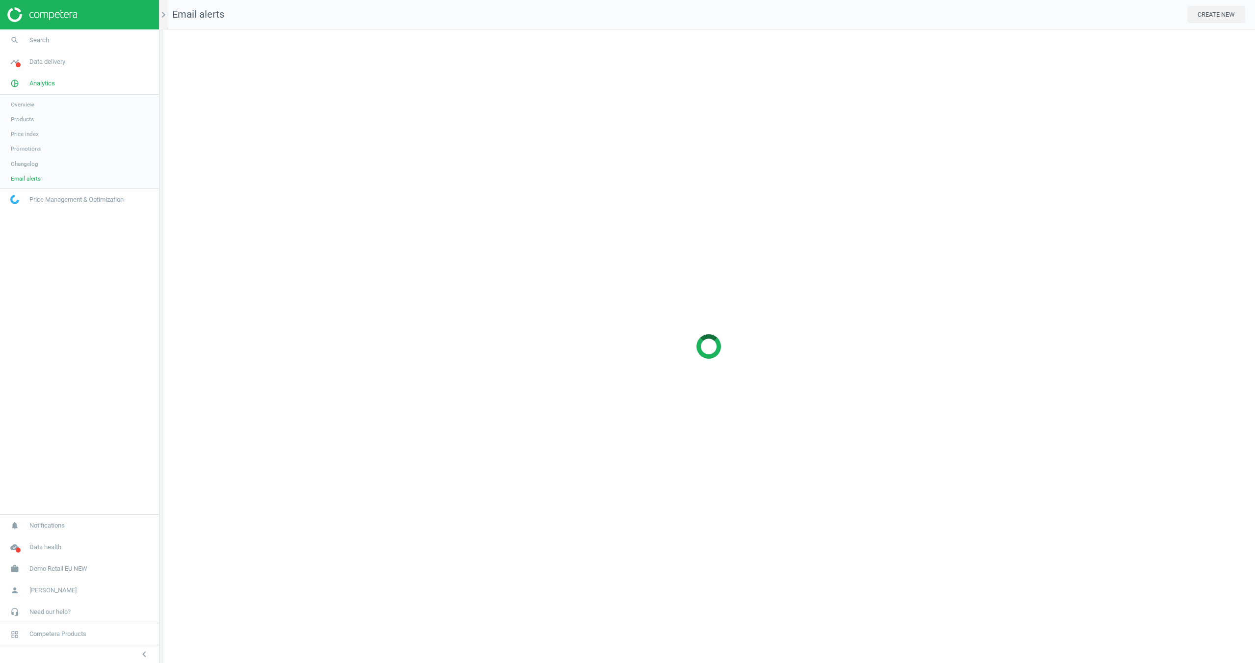
scroll to position [634, 1093]
click at [1210, 11] on button "CREATE NEW" at bounding box center [1216, 15] width 58 height 18
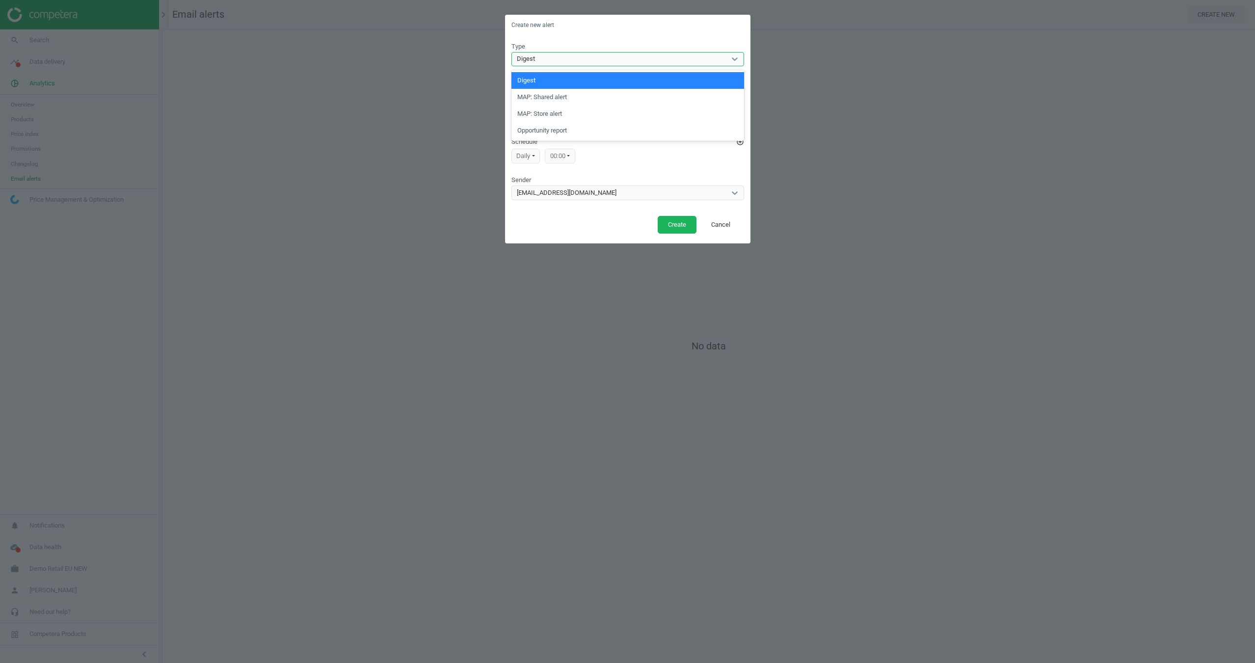
click at [569, 59] on div "Digest" at bounding box center [619, 59] width 214 height 13
click at [630, 36] on div "Type Digest Name Recipients Select... Schedule add_circle_outline daily Daily […" at bounding box center [627, 124] width 245 height 177
click at [558, 123] on div "Select..." at bounding box center [619, 120] width 214 height 13
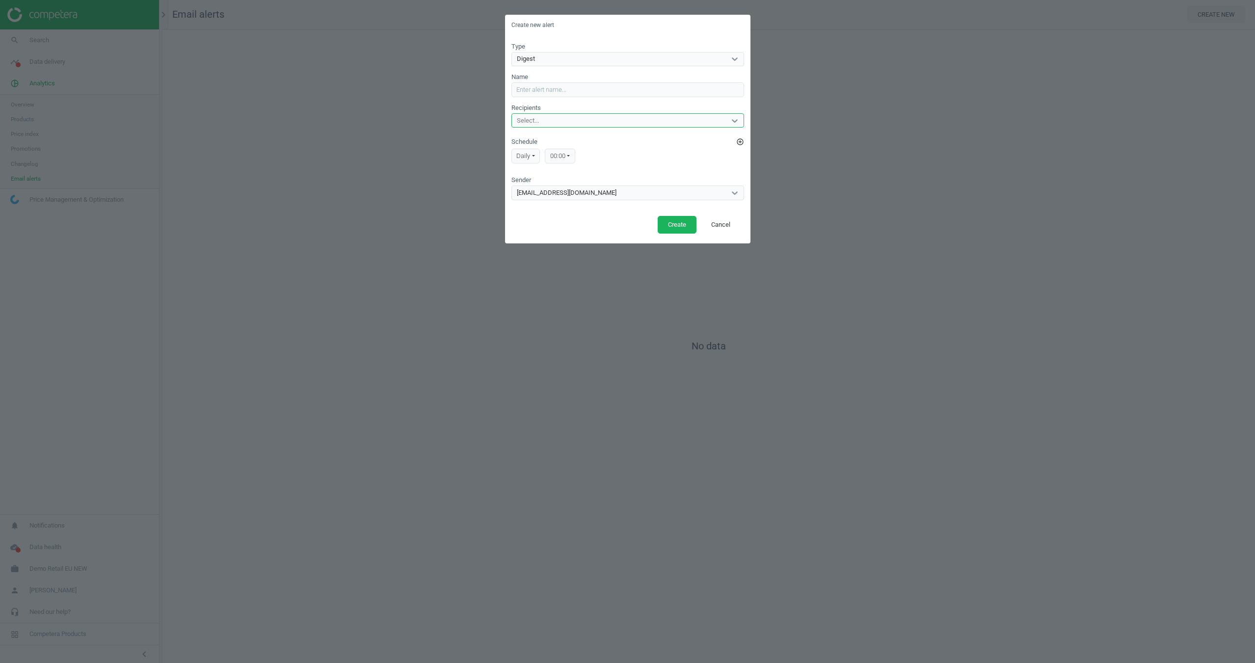
click at [563, 118] on div "Select..." at bounding box center [619, 120] width 214 height 13
click at [720, 227] on button "Cancel" at bounding box center [721, 225] width 40 height 18
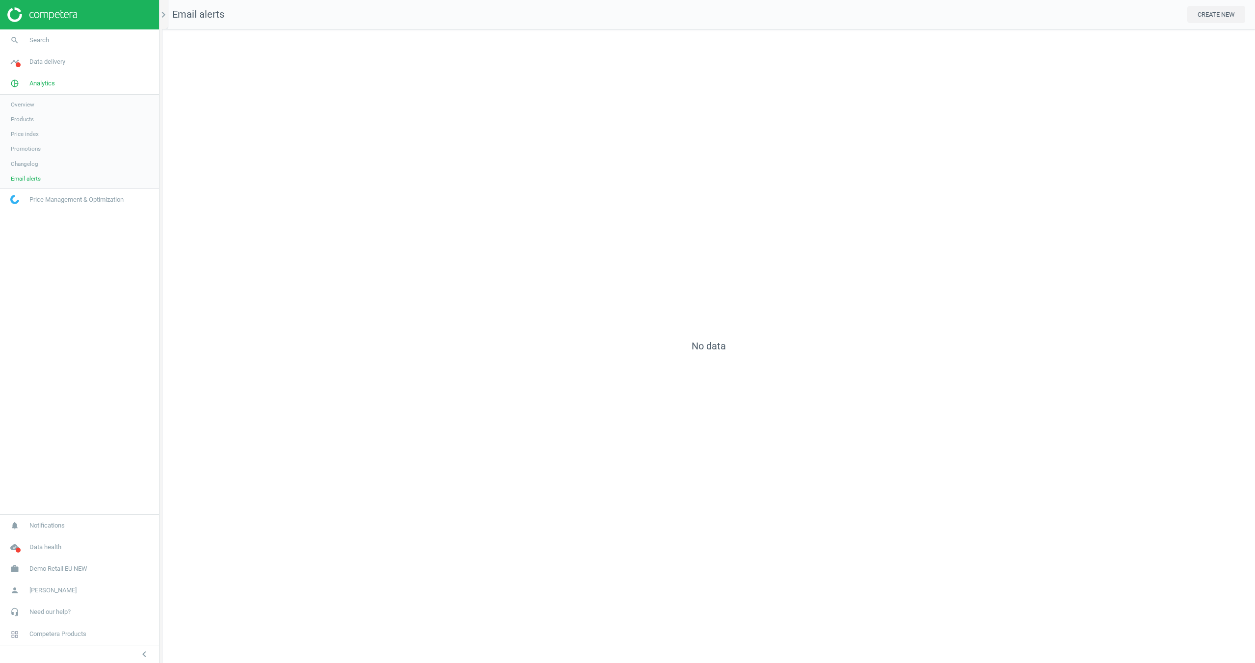
click at [33, 111] on link "Overview" at bounding box center [79, 104] width 159 height 15
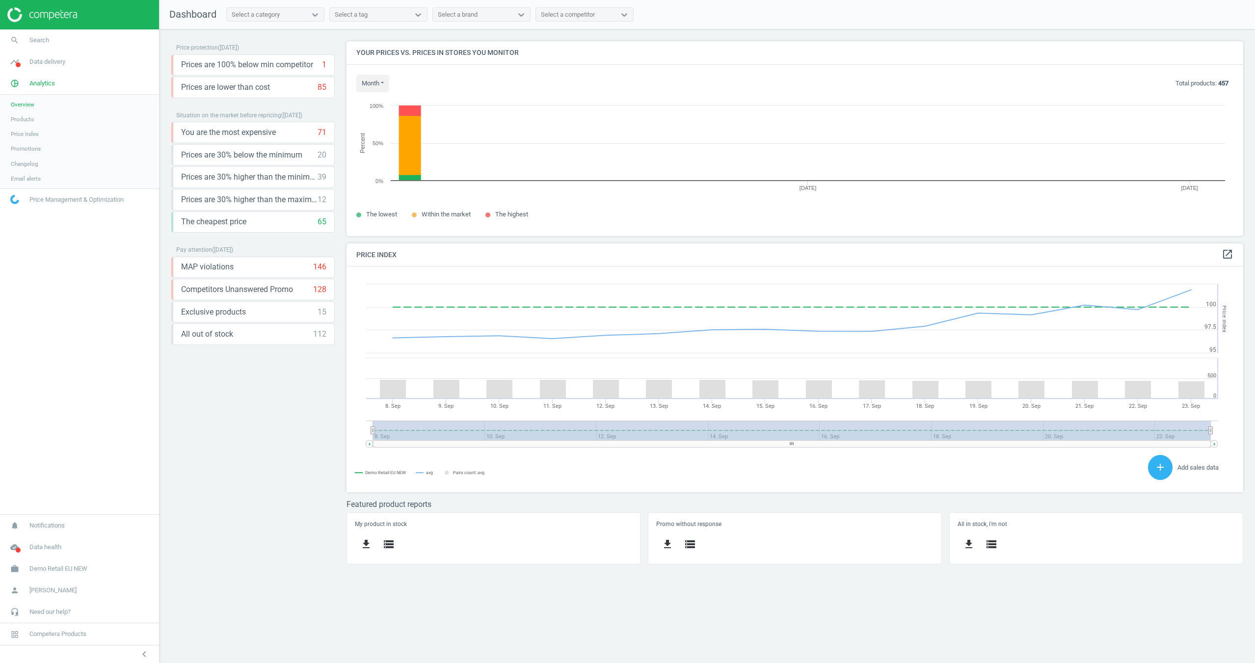
scroll to position [226, 897]
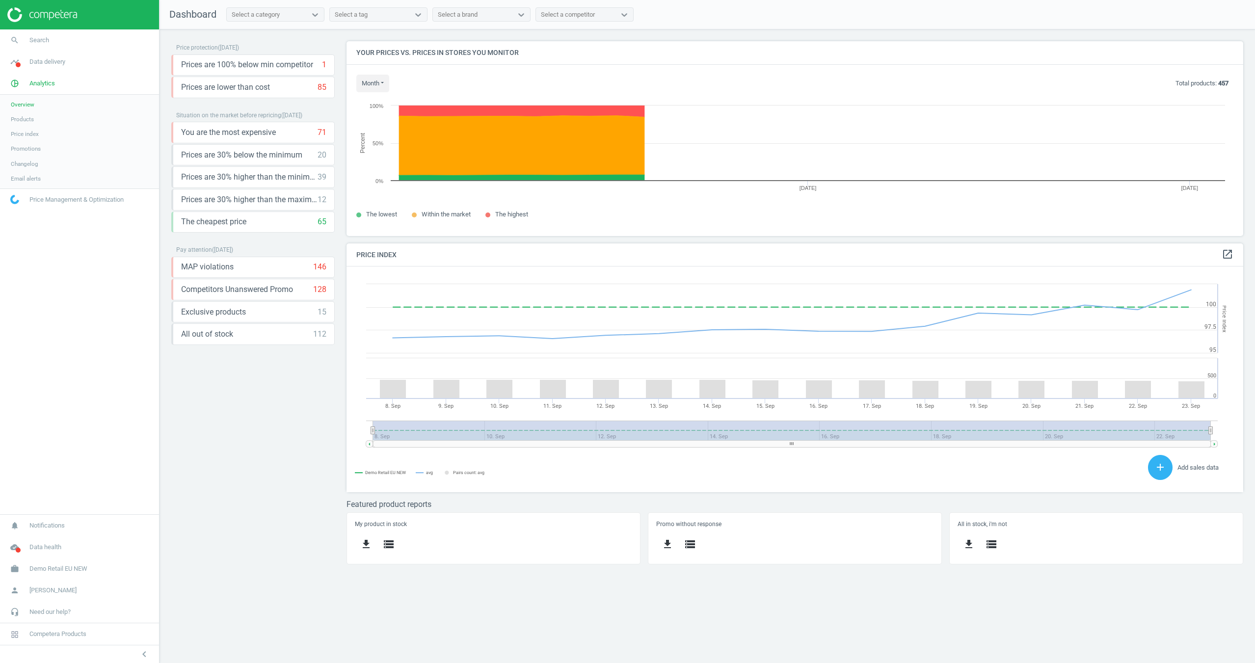
click at [29, 118] on span "Products" at bounding box center [22, 119] width 23 height 8
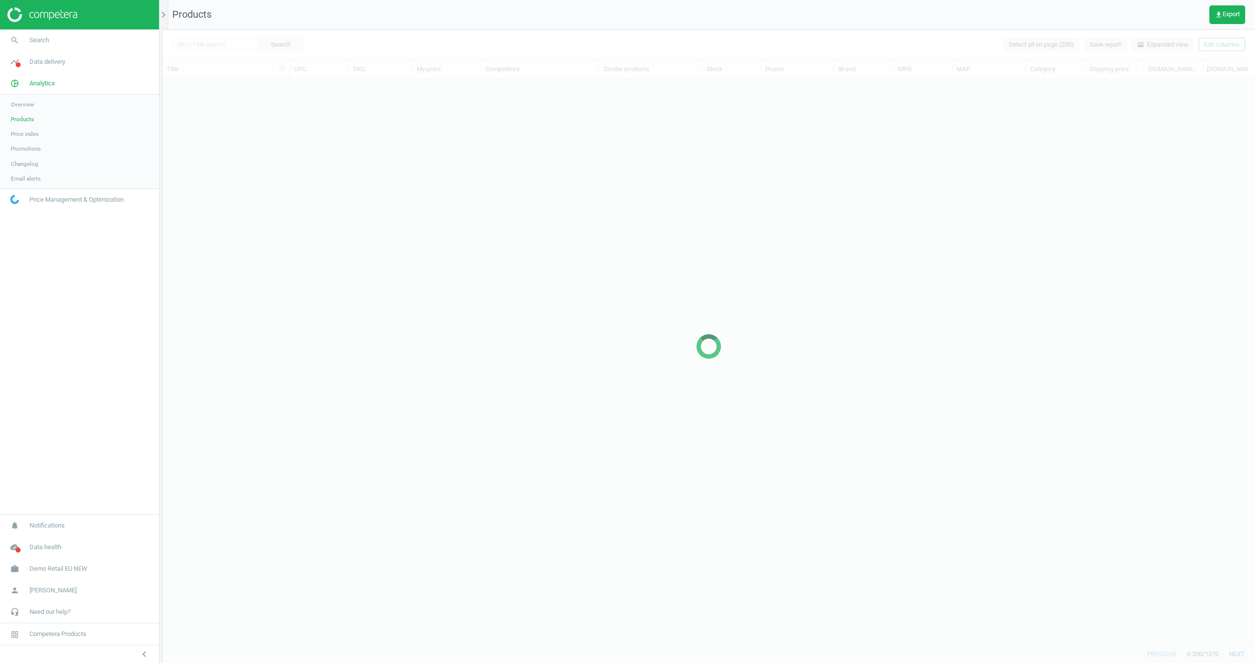
scroll to position [565, 1092]
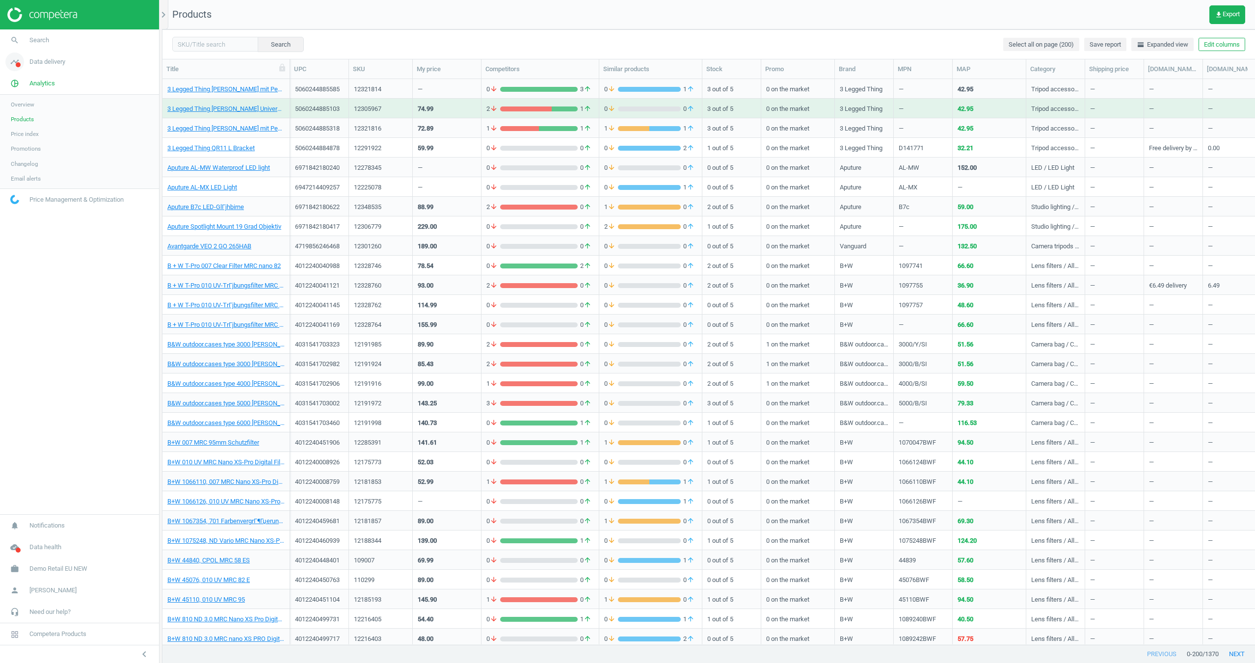
click at [51, 61] on span "Data delivery" at bounding box center [47, 61] width 36 height 9
click at [31, 82] on span "Overview" at bounding box center [23, 83] width 24 height 8
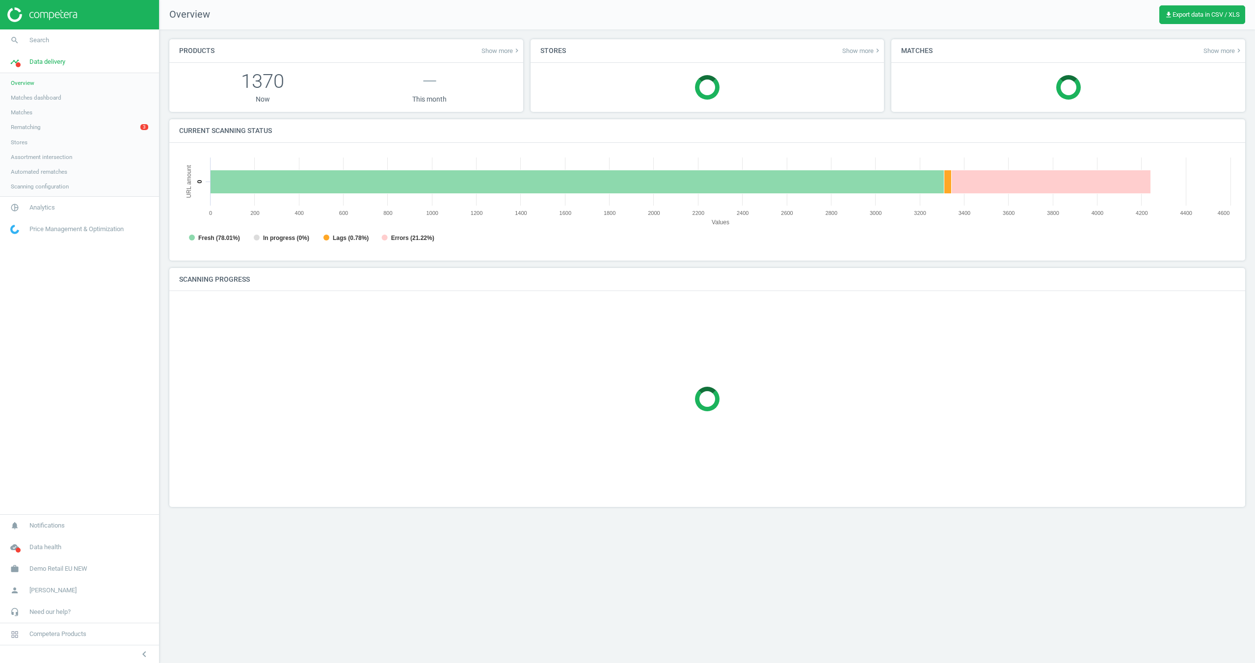
scroll to position [197, 1056]
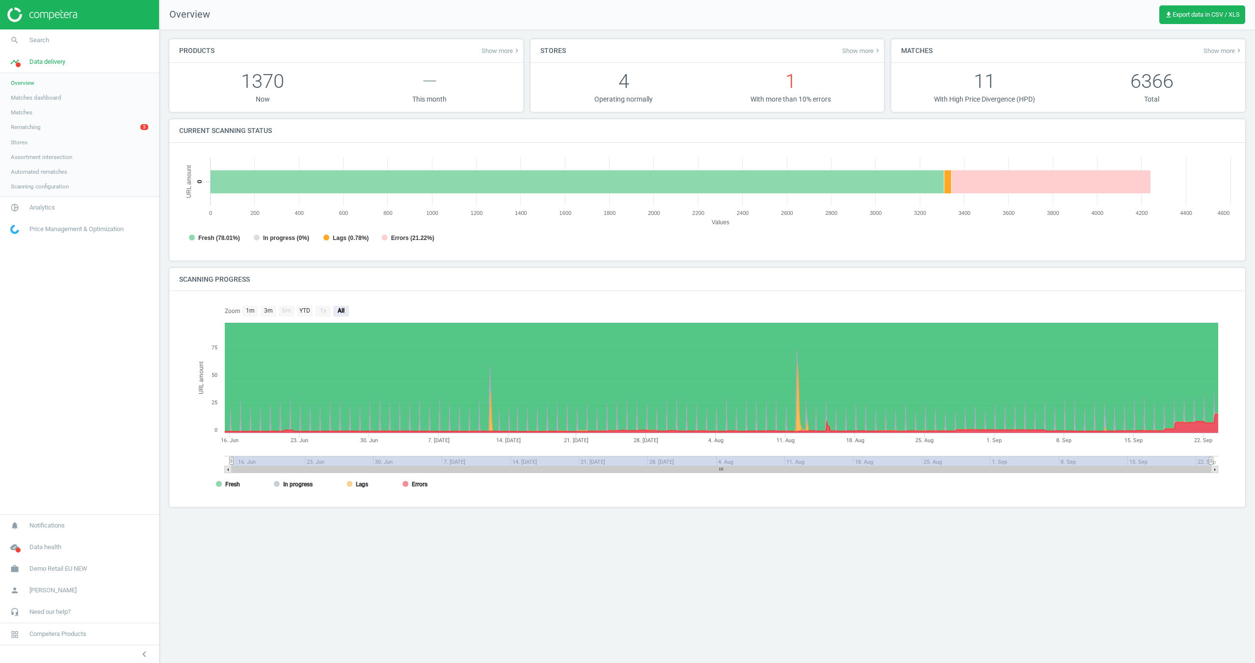
click at [29, 129] on span "Rematching" at bounding box center [26, 127] width 30 height 8
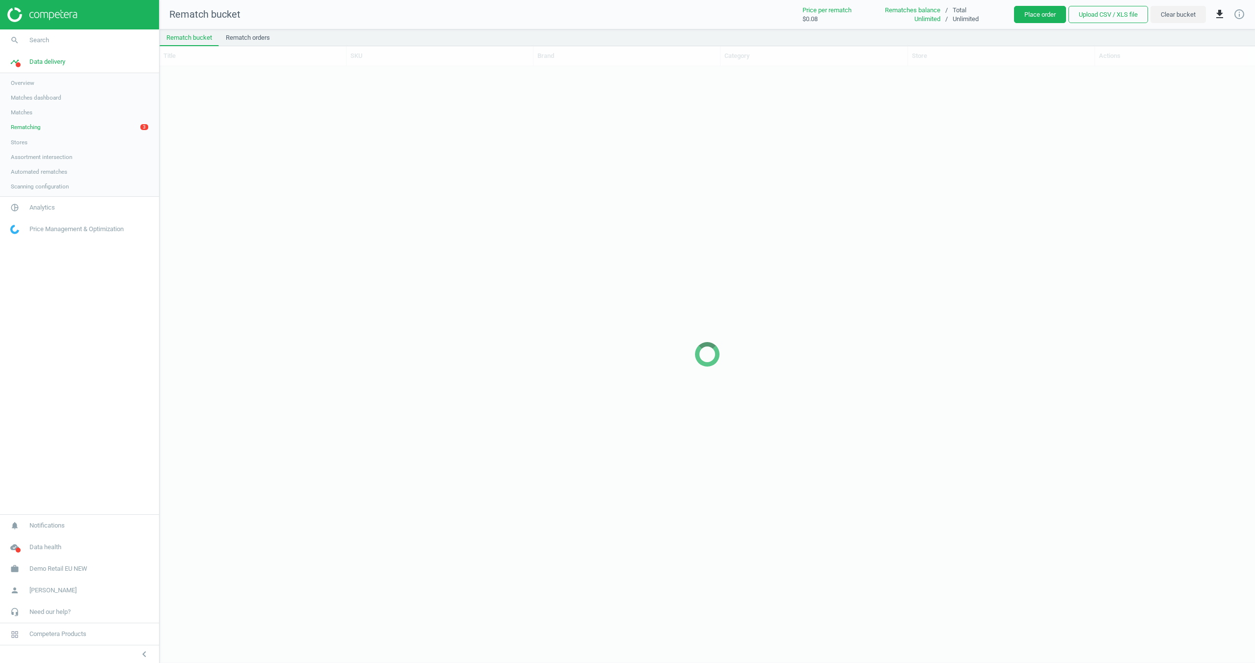
scroll to position [578, 1095]
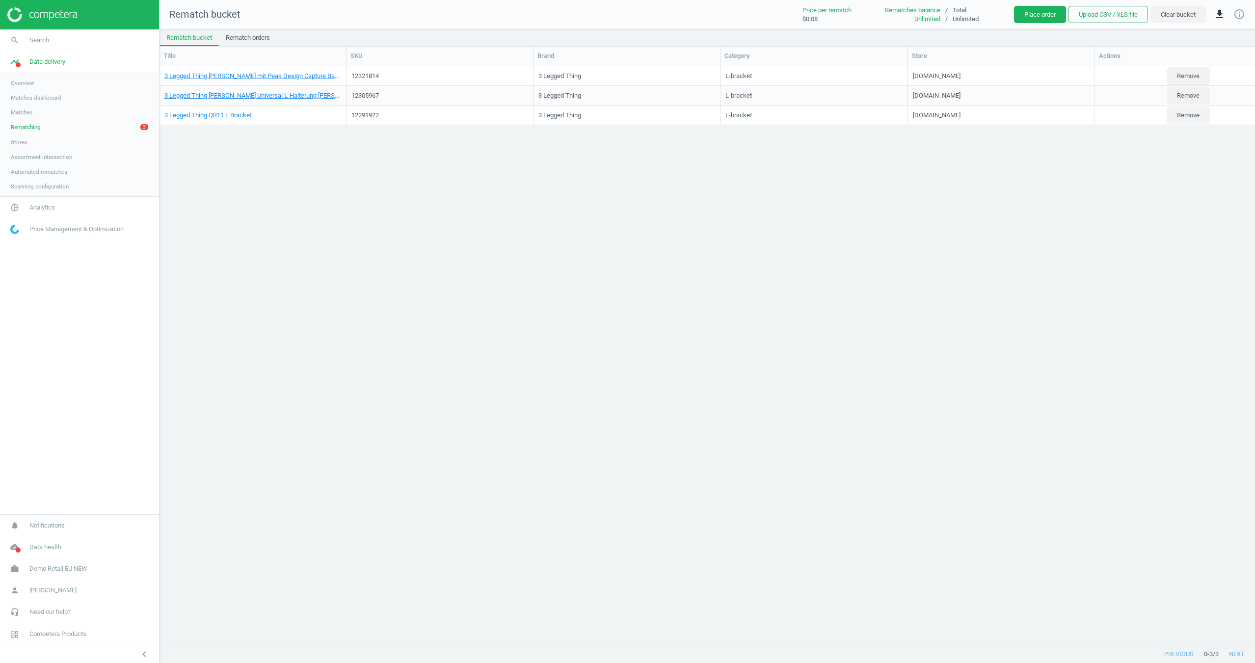
click at [33, 145] on link "Stores" at bounding box center [79, 142] width 159 height 15
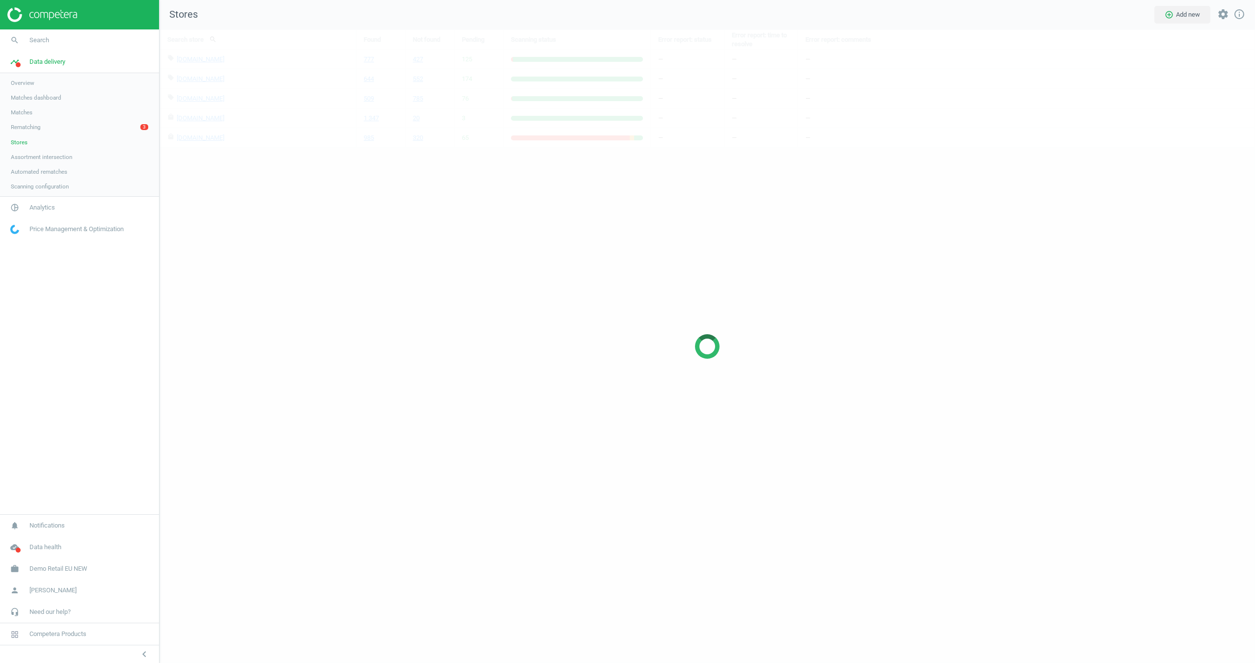
scroll to position [634, 1096]
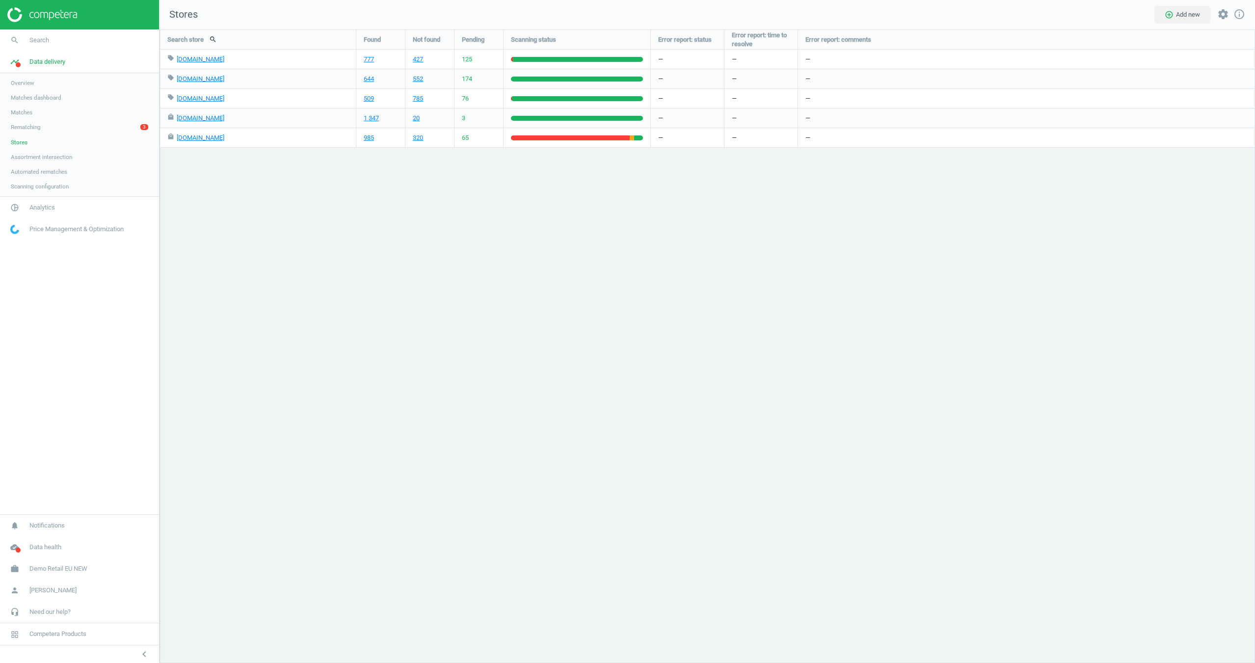
click at [44, 188] on span "Scanning configuration" at bounding box center [40, 187] width 58 height 8
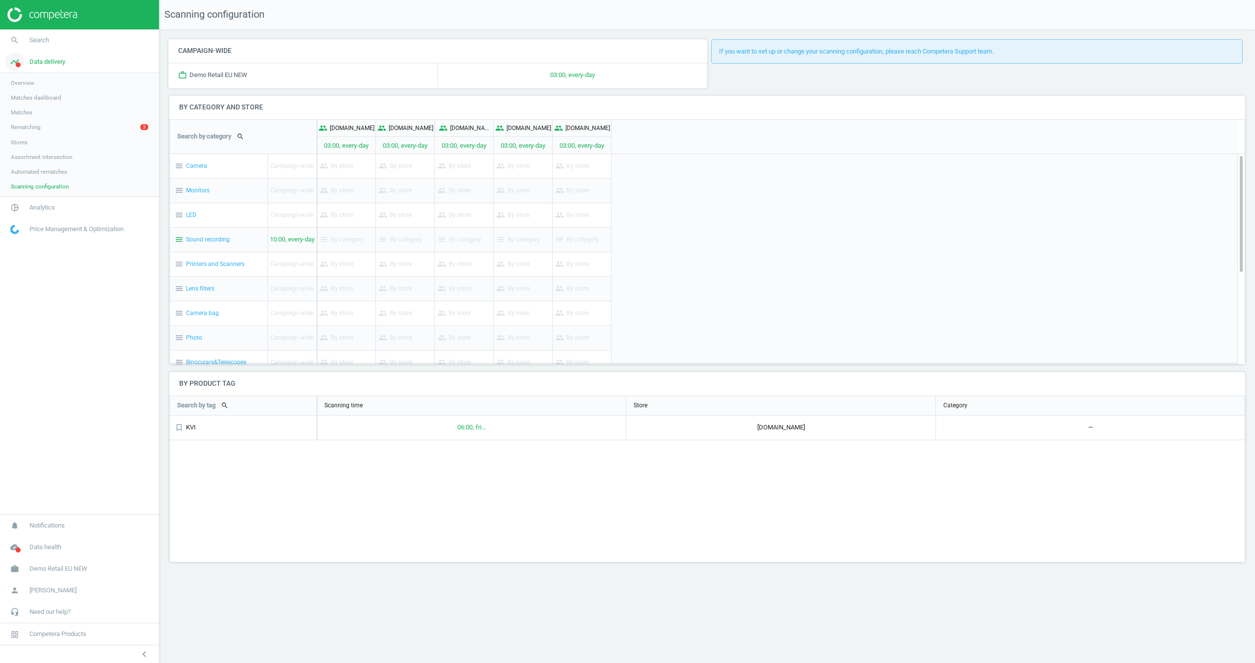
click at [53, 64] on span "Data delivery" at bounding box center [47, 61] width 36 height 9
click at [55, 86] on span "Analytics" at bounding box center [42, 83] width 26 height 9
click at [70, 106] on link "Overview" at bounding box center [79, 104] width 159 height 15
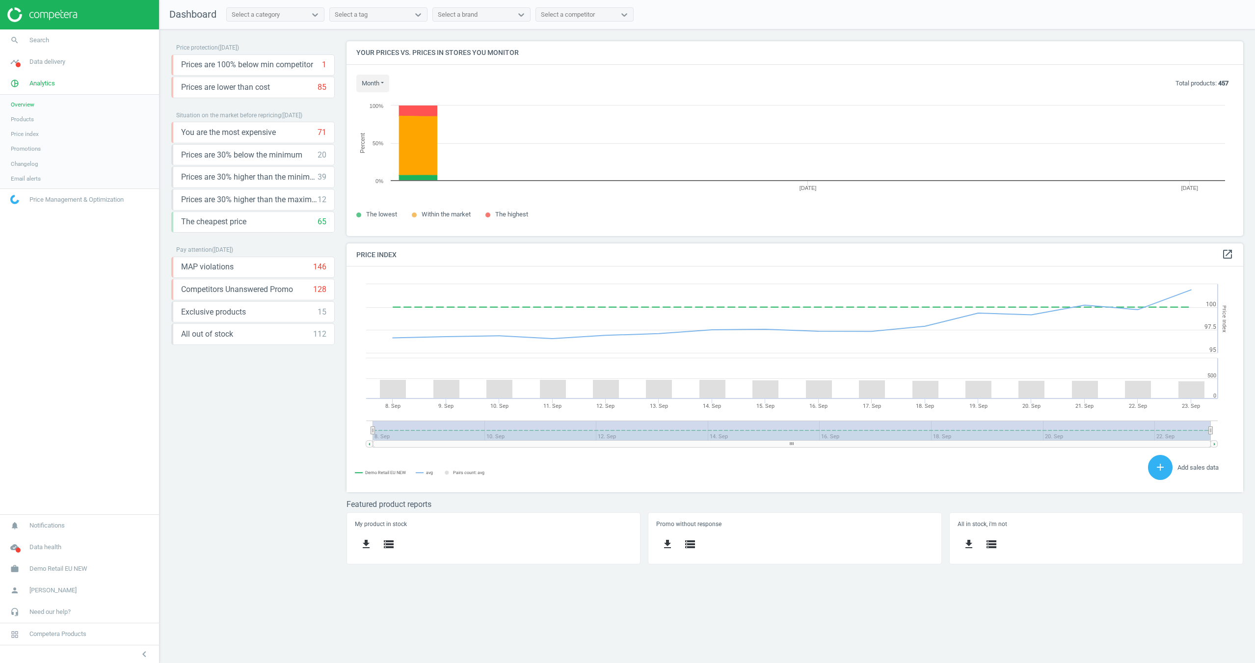
scroll to position [226, 897]
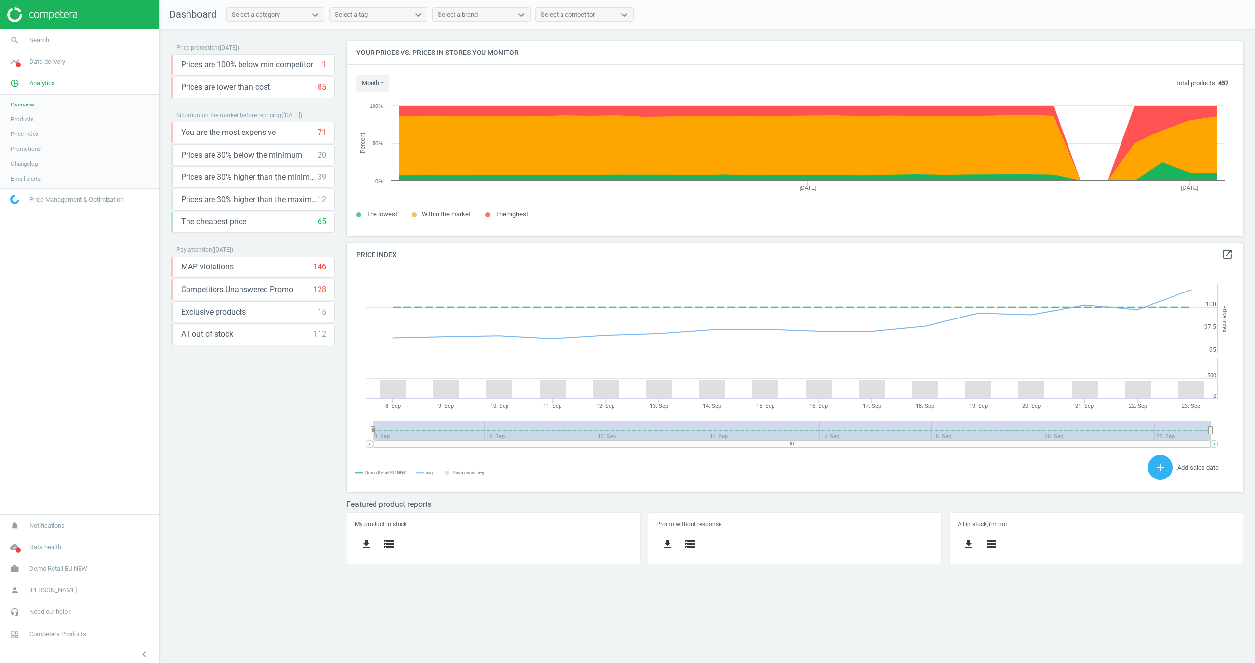
click at [33, 123] on span "Products" at bounding box center [22, 119] width 23 height 8
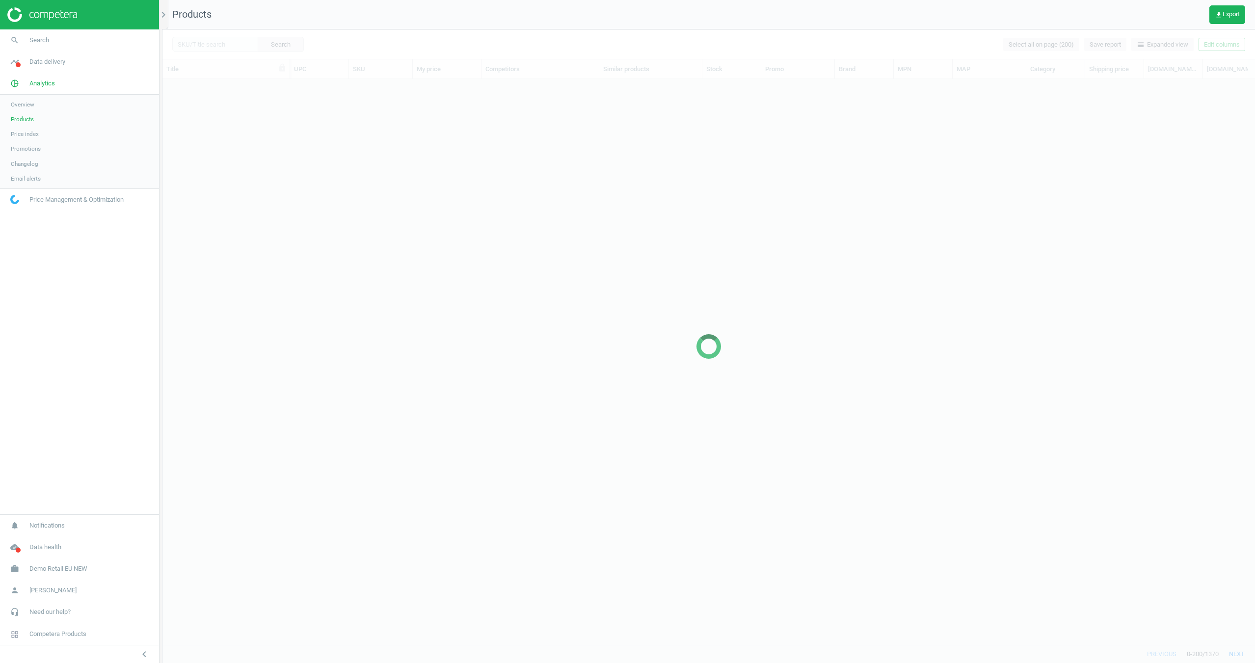
scroll to position [565, 1092]
